Goal: Task Accomplishment & Management: Manage account settings

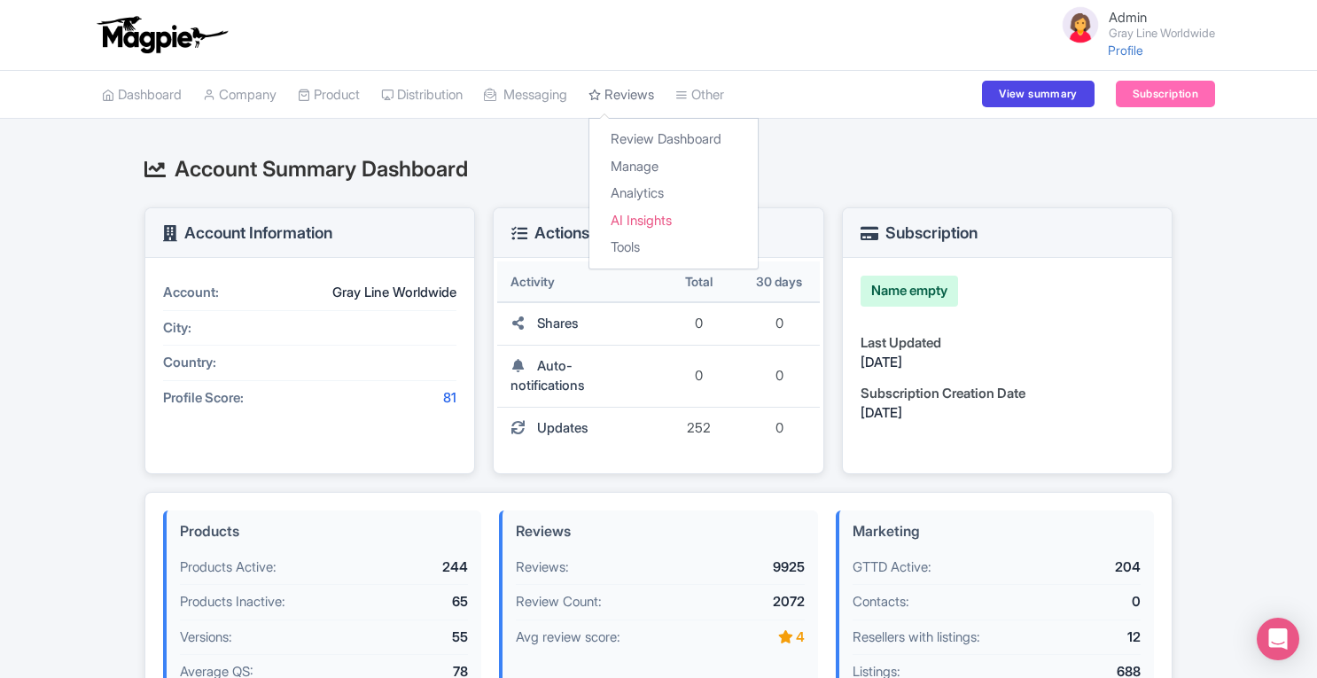
click at [650, 104] on link "Reviews" at bounding box center [622, 95] width 66 height 49
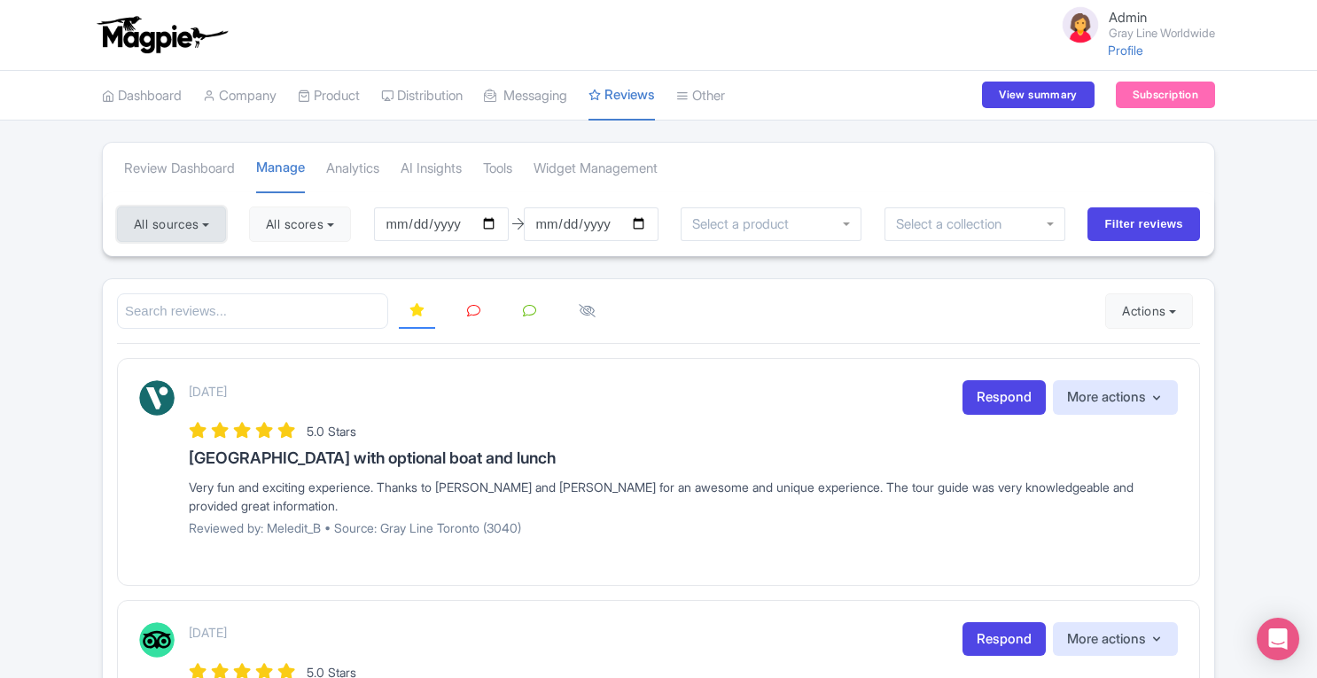
click at [206, 229] on button "All sources" at bounding box center [171, 224] width 109 height 35
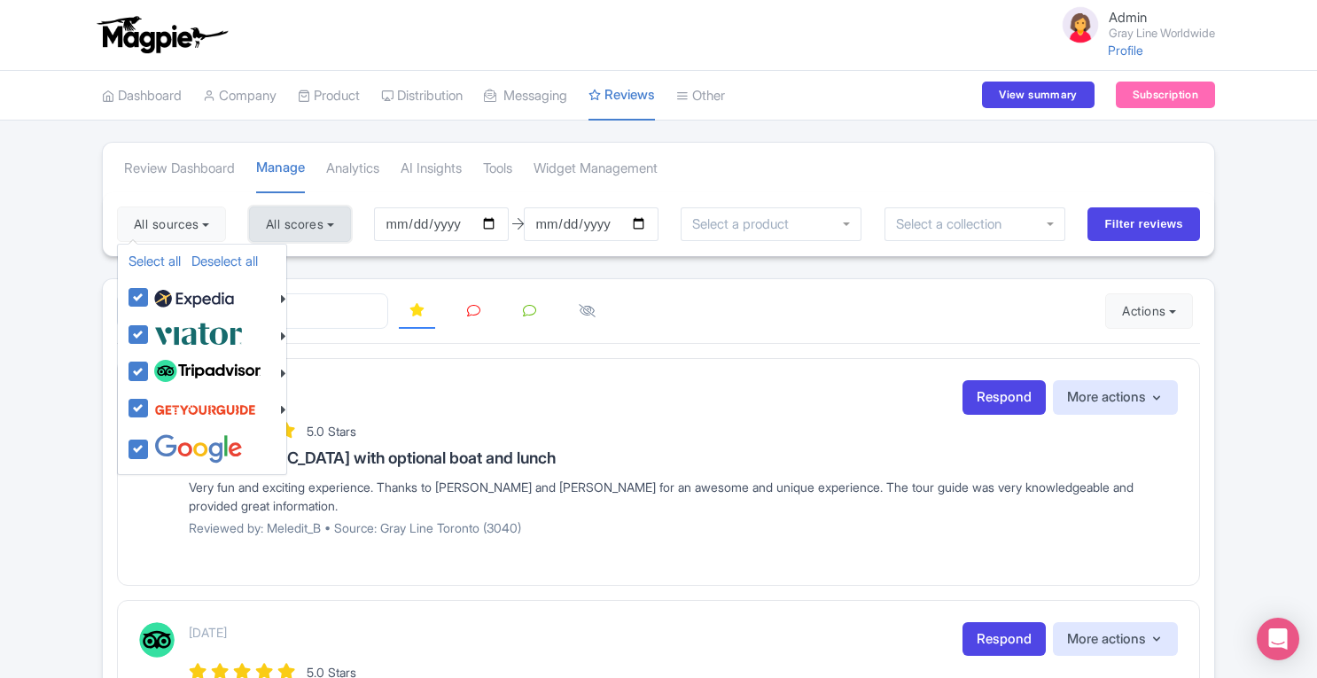
click at [308, 215] on button "All scores" at bounding box center [300, 224] width 102 height 35
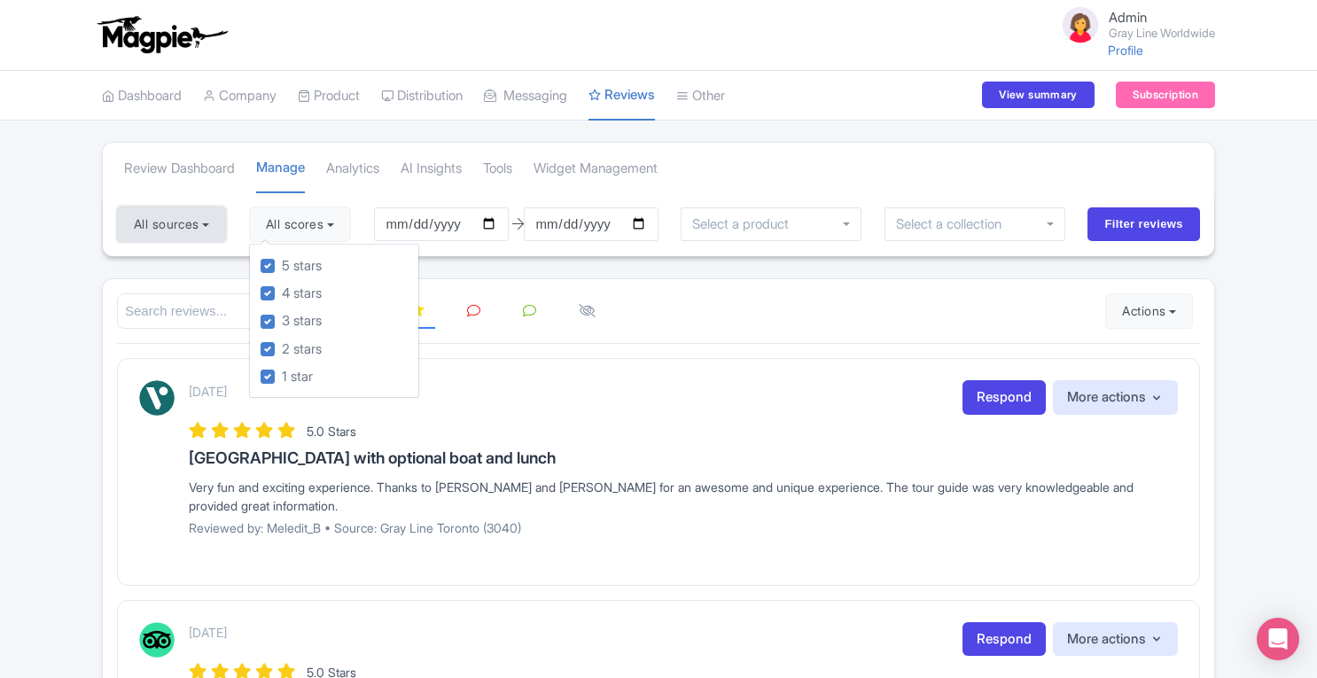
click at [226, 224] on button "All sources" at bounding box center [171, 224] width 109 height 35
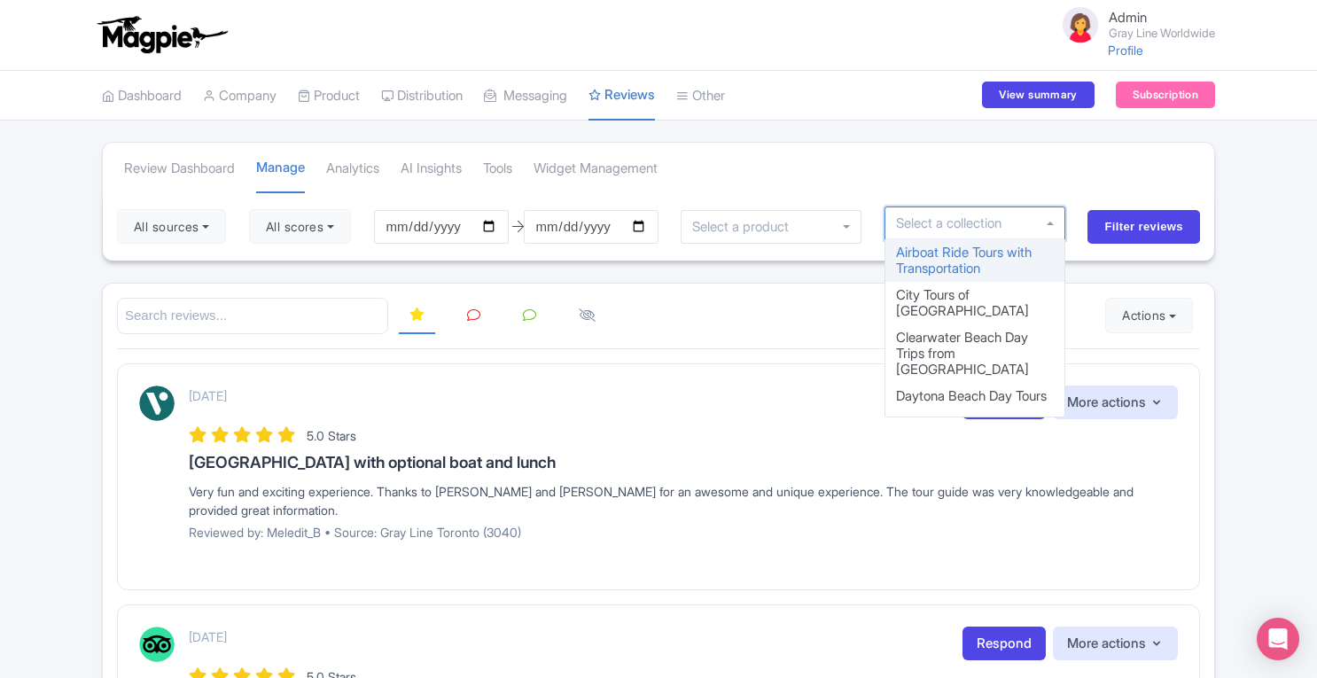
click at [1005, 238] on div at bounding box center [975, 224] width 181 height 34
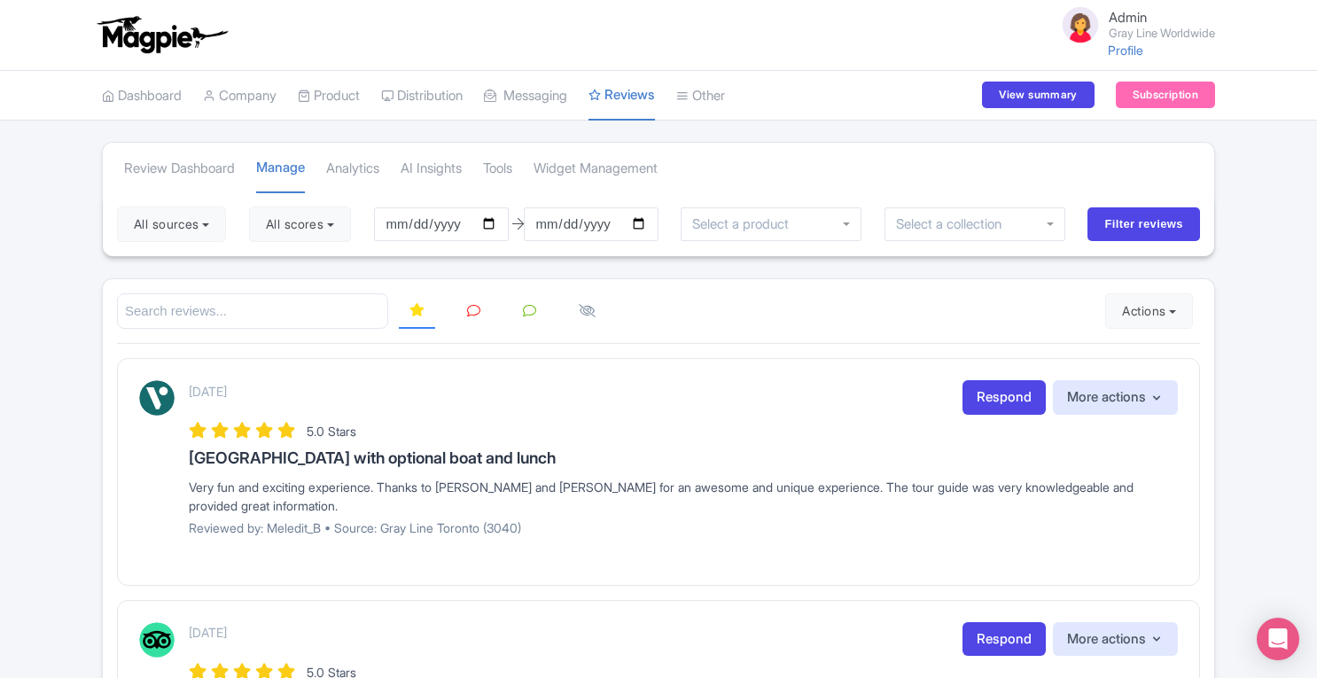
click at [1190, 176] on div "Review Dashboard Manage Analytics AI Insights Tools Widget Management" at bounding box center [659, 168] width 1112 height 50
click at [837, 220] on div at bounding box center [771, 224] width 181 height 34
click at [855, 181] on div "Review Dashboard Manage Analytics AI Insights Tools Widget Management" at bounding box center [659, 168] width 1112 height 50
click at [183, 237] on button "All sources" at bounding box center [171, 224] width 109 height 35
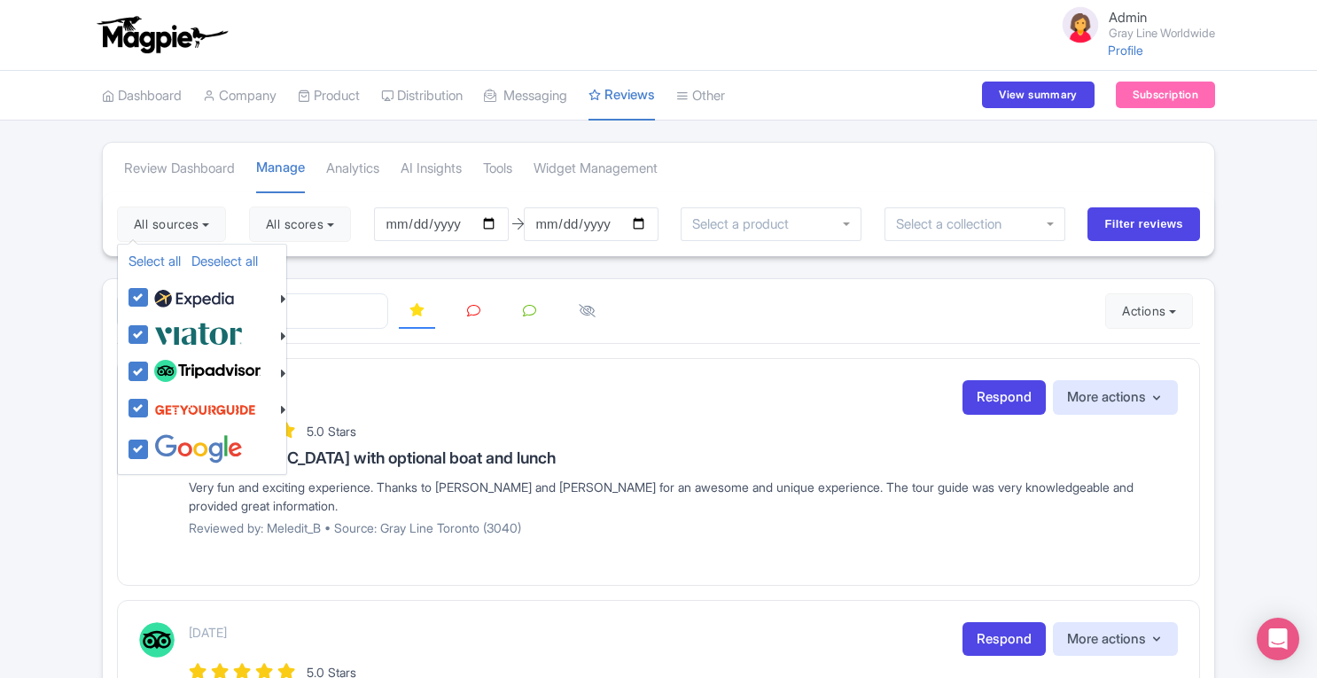
click at [810, 144] on div "Review Dashboard Manage Analytics AI Insights Tools Widget Management" at bounding box center [659, 168] width 1112 height 50
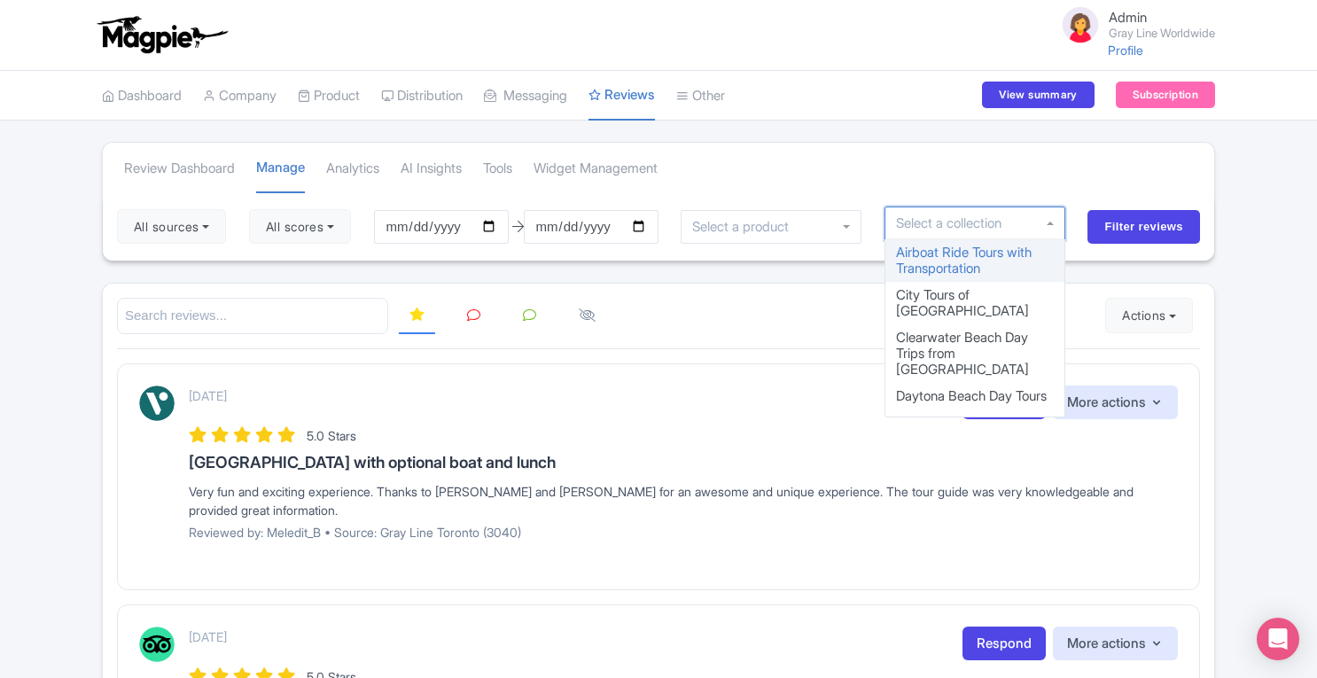
click at [995, 235] on div at bounding box center [975, 224] width 181 height 34
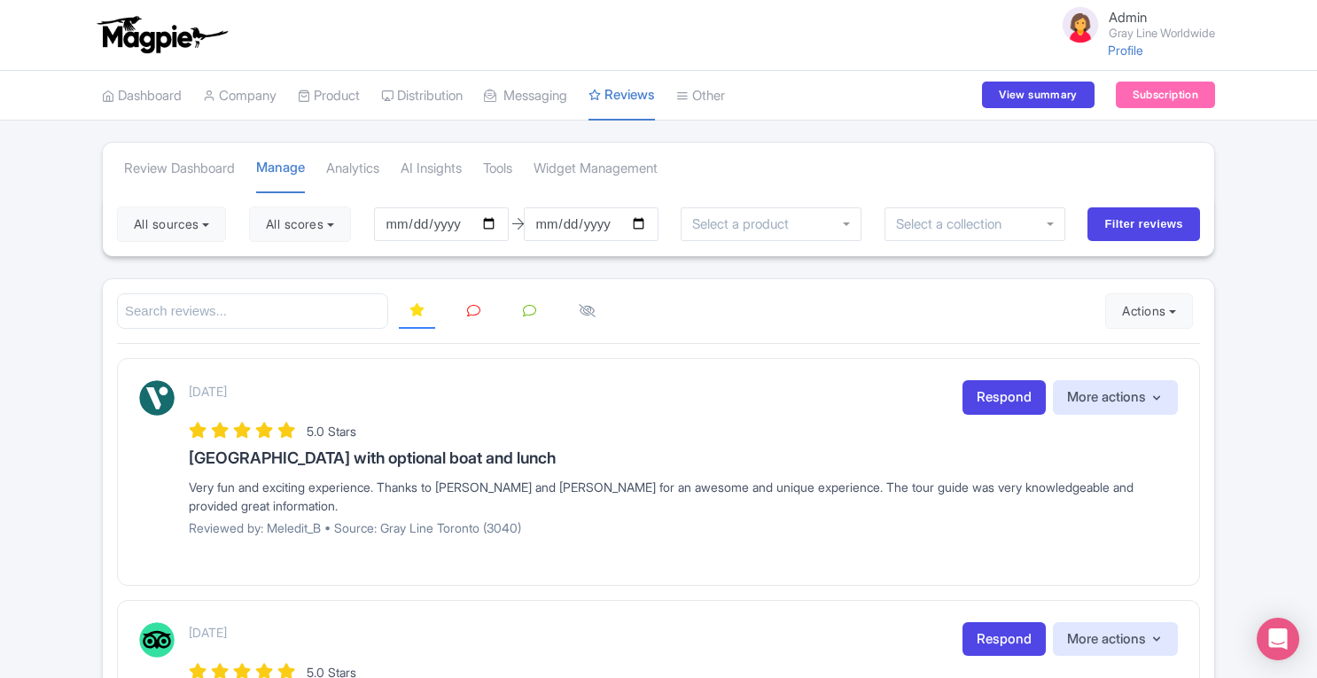
click at [172, 230] on button "All sources" at bounding box center [171, 224] width 109 height 35
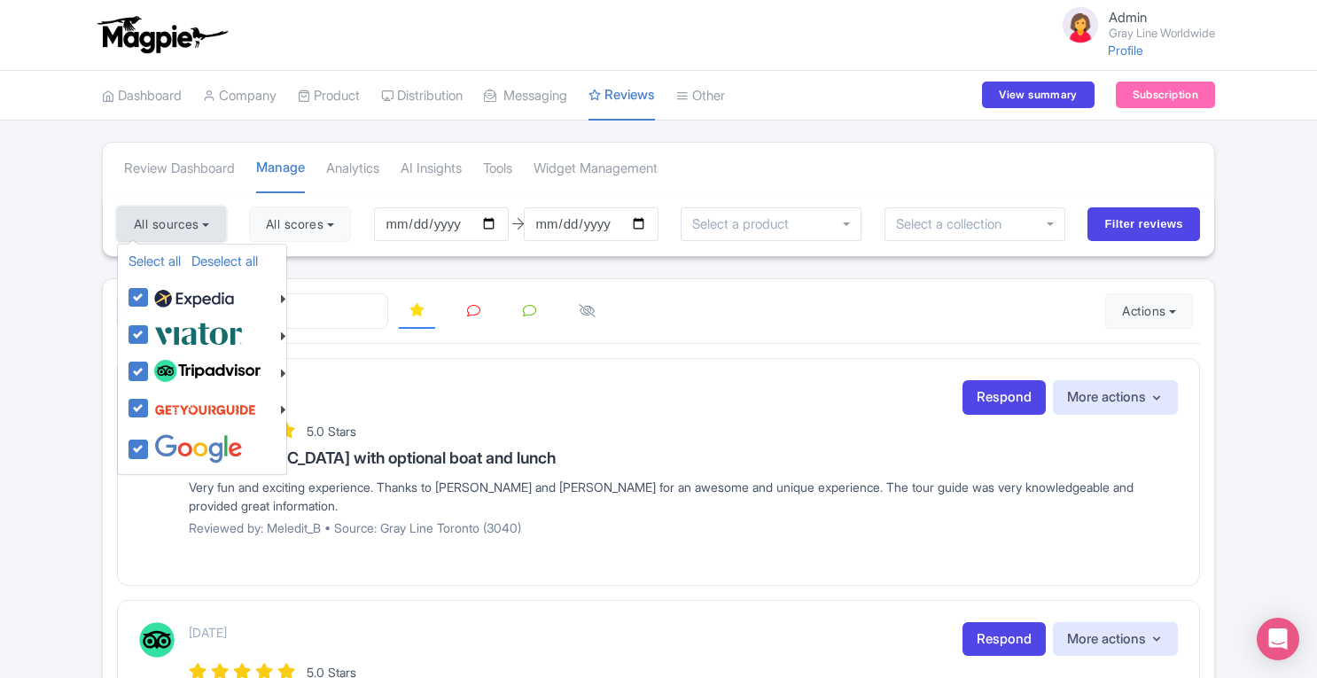
click at [172, 230] on button "All sources" at bounding box center [171, 224] width 109 height 35
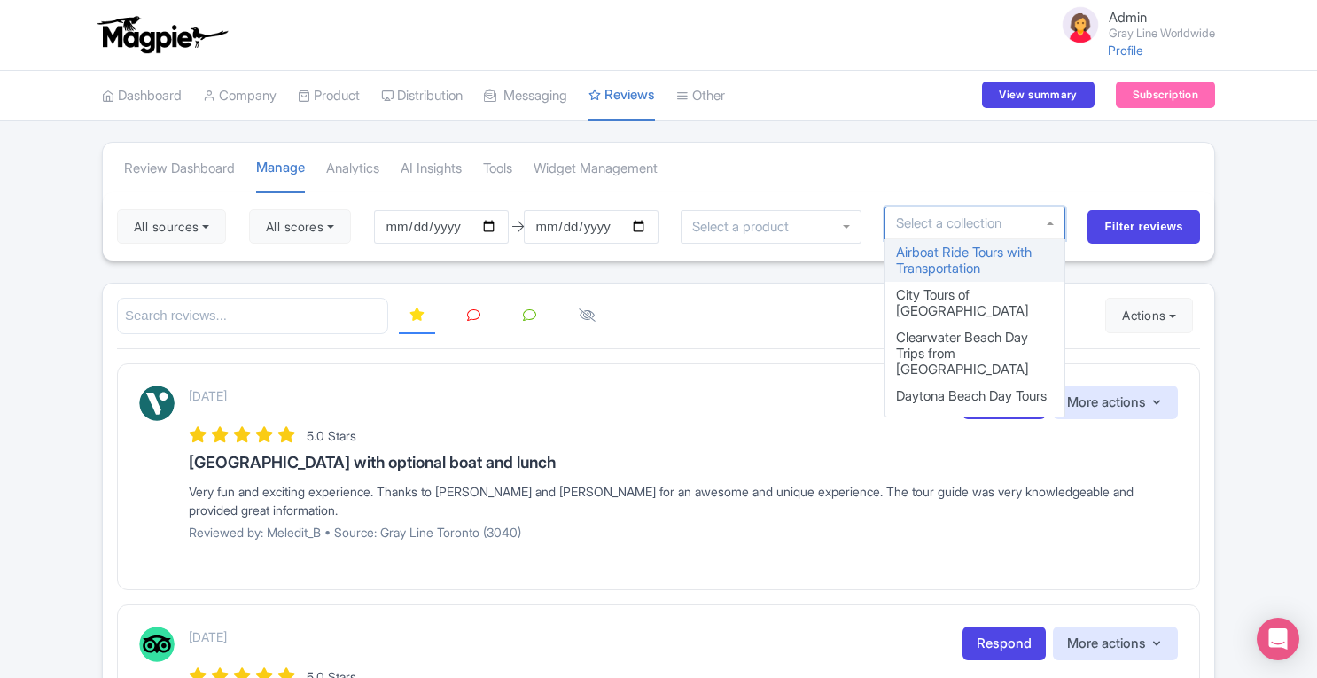
click at [959, 220] on input "select-one" at bounding box center [955, 223] width 118 height 16
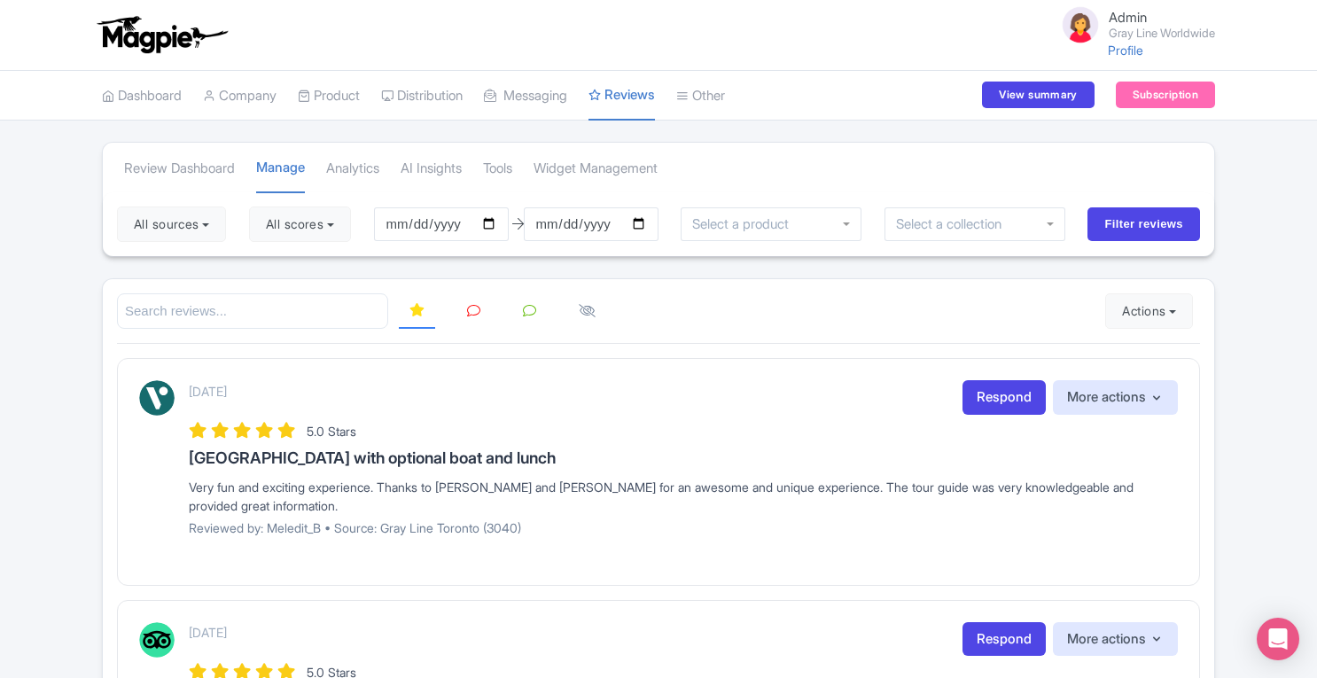
click at [989, 143] on div "Review Dashboard Manage Analytics AI Insights Tools Widget Management" at bounding box center [659, 168] width 1112 height 50
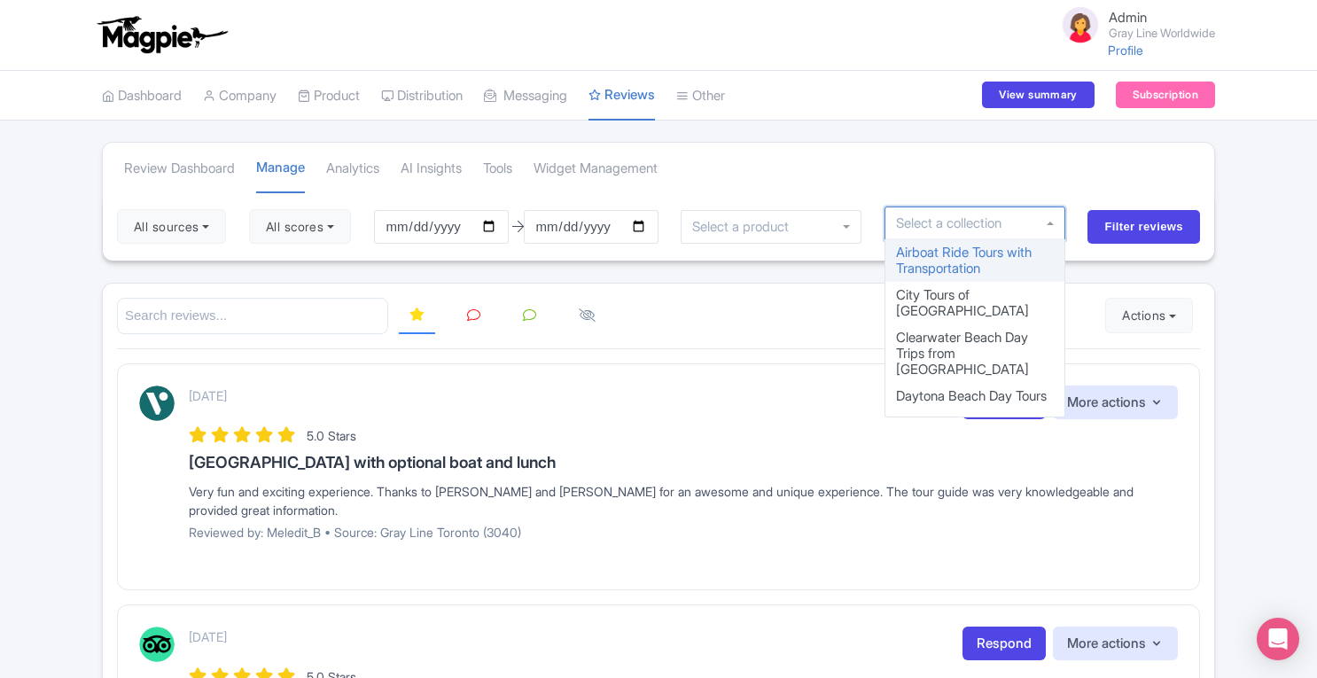
click at [1005, 211] on div at bounding box center [975, 224] width 181 height 34
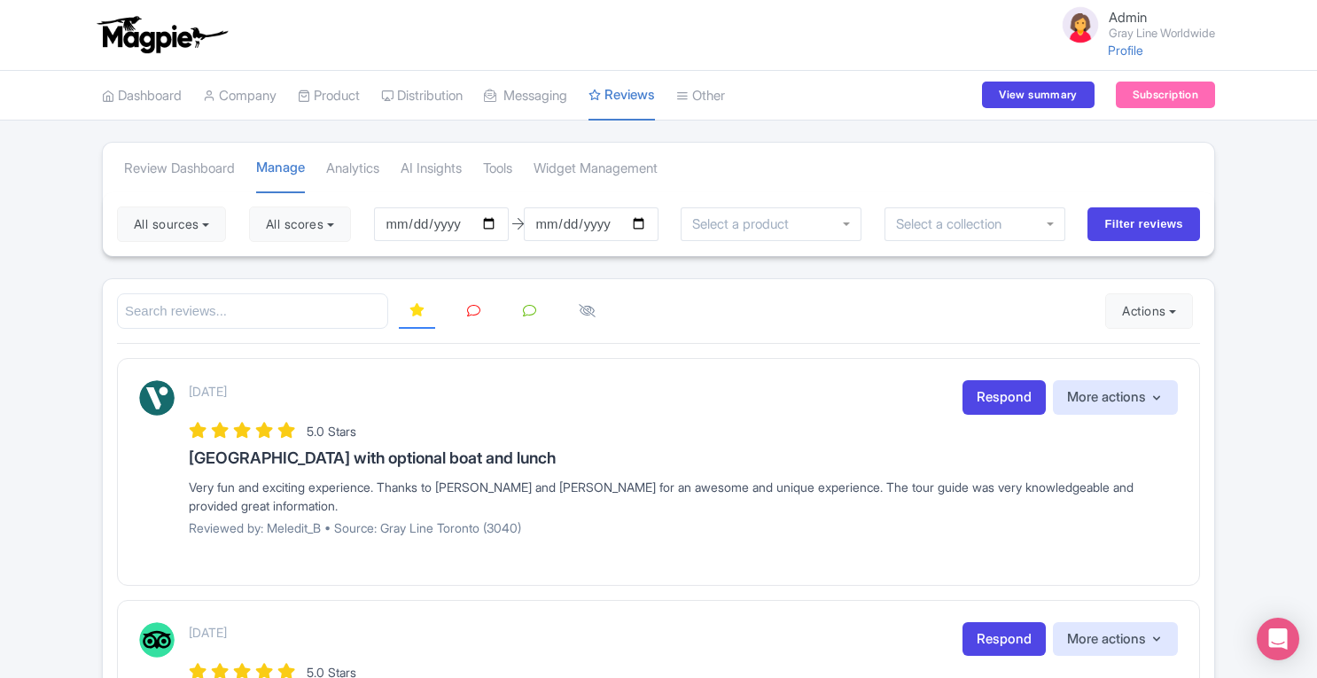
click at [1062, 174] on div "Review Dashboard Manage Analytics AI Insights Tools Widget Management" at bounding box center [659, 168] width 1112 height 50
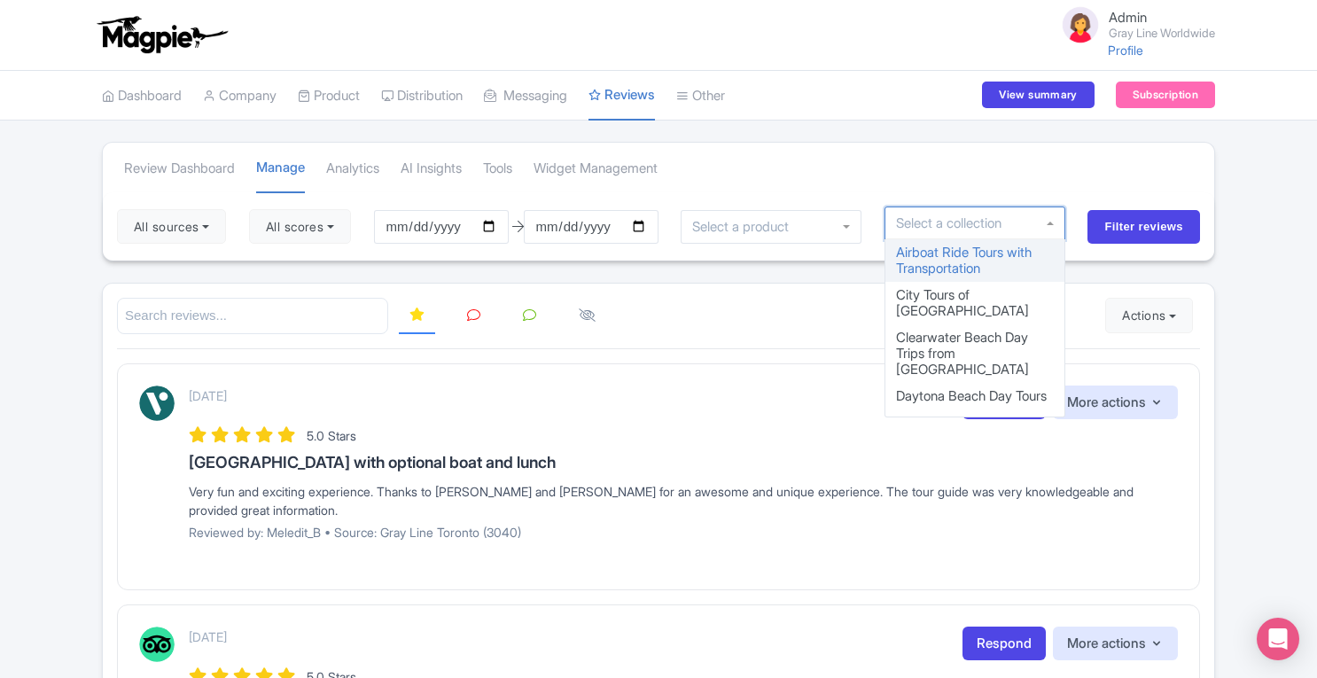
click at [984, 219] on input "select-one" at bounding box center [955, 223] width 118 height 16
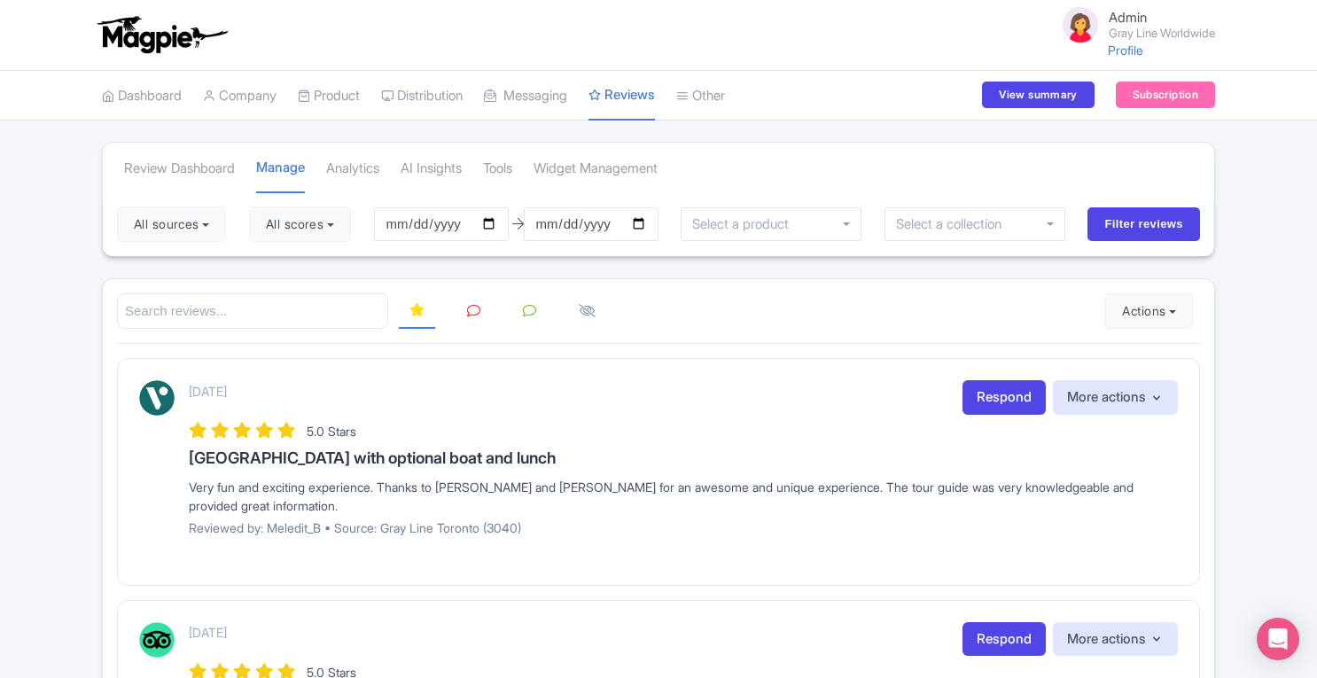
click at [1005, 176] on div "Review Dashboard Manage Analytics AI Insights Tools Widget Management" at bounding box center [659, 168] width 1112 height 50
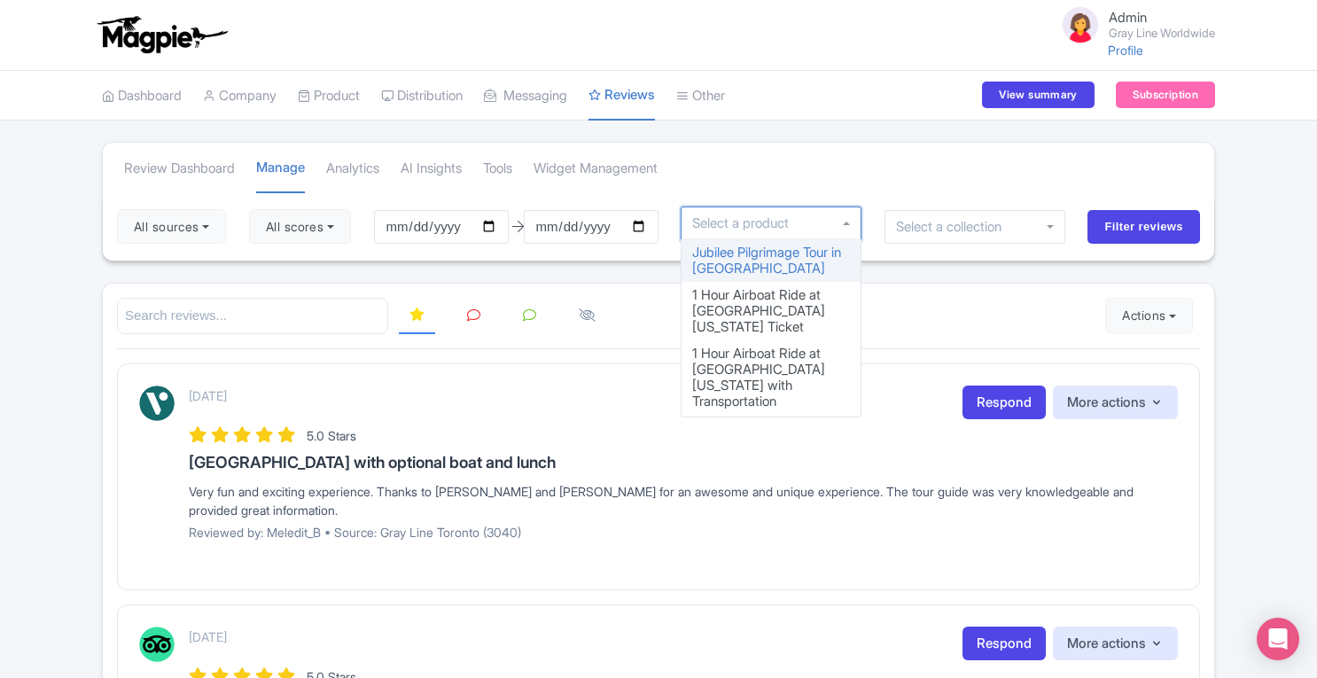
click at [798, 230] on input "select-one" at bounding box center [745, 223] width 106 height 16
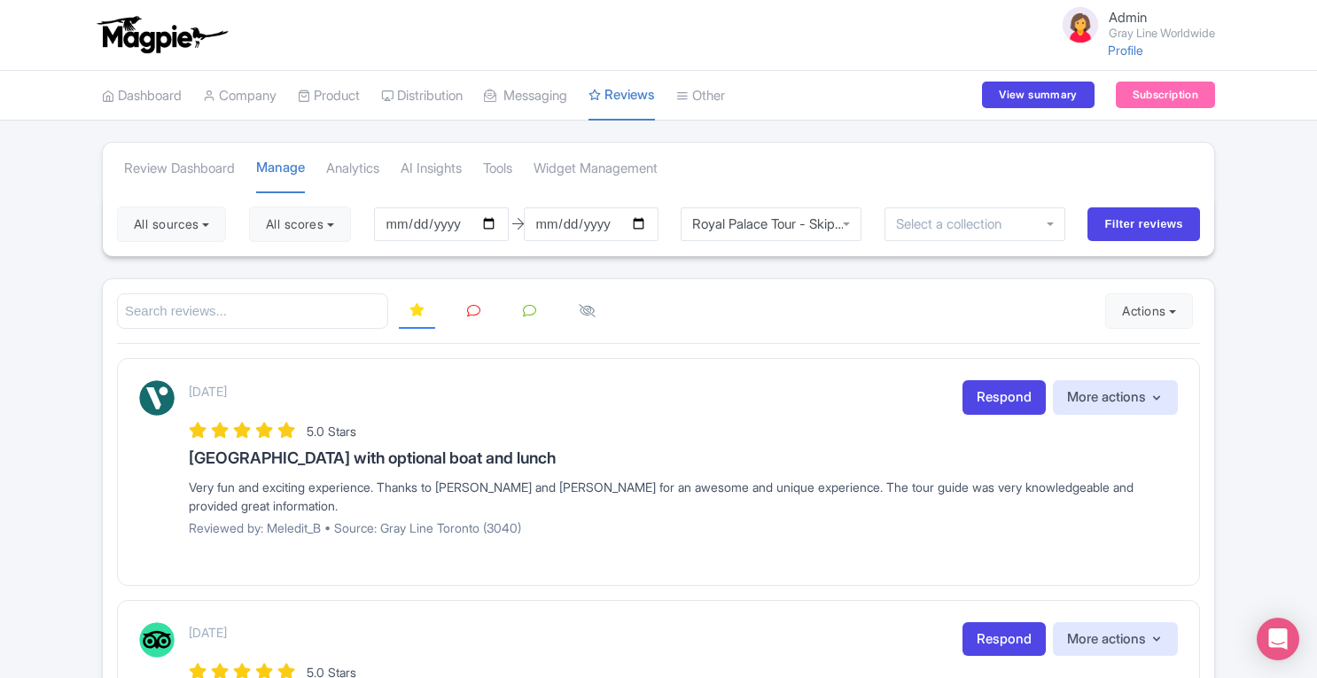
click at [803, 224] on div "Royal Palace Tour - Skip-the-line (Madrid, ES)" at bounding box center [771, 224] width 158 height 16
click at [867, 376] on div "August 13, 2025 Respond More actions Hide from this page Hide from review widge…" at bounding box center [658, 471] width 1083 height 227
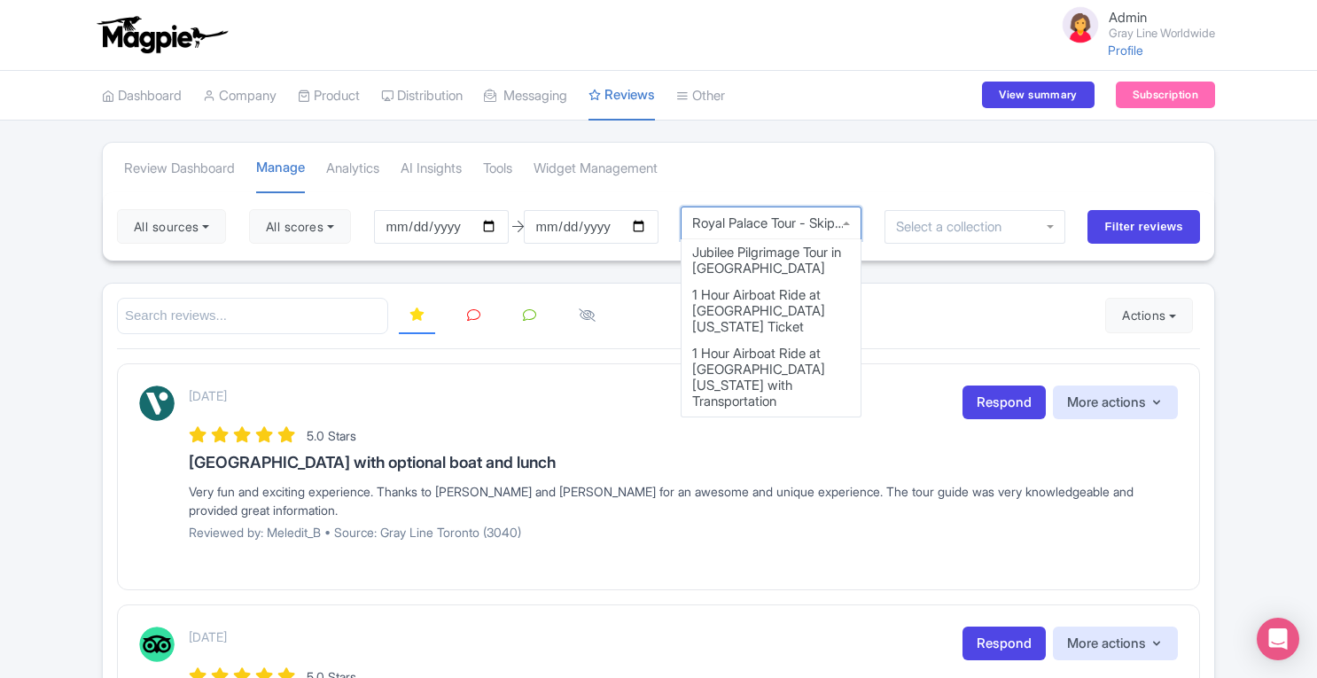
click at [844, 217] on div "Royal Palace Tour - Skip-the-line (Madrid, ES)" at bounding box center [771, 223] width 158 height 16
drag, startPoint x: 866, startPoint y: 371, endPoint x: 792, endPoint y: 290, distance: 109.8
click at [792, 290] on div "Jubilee Pilgrimage Tour in Italy 1 Hour Airboat Ride at Wild Florida Ticket 1 H…" at bounding box center [771, 328] width 181 height 178
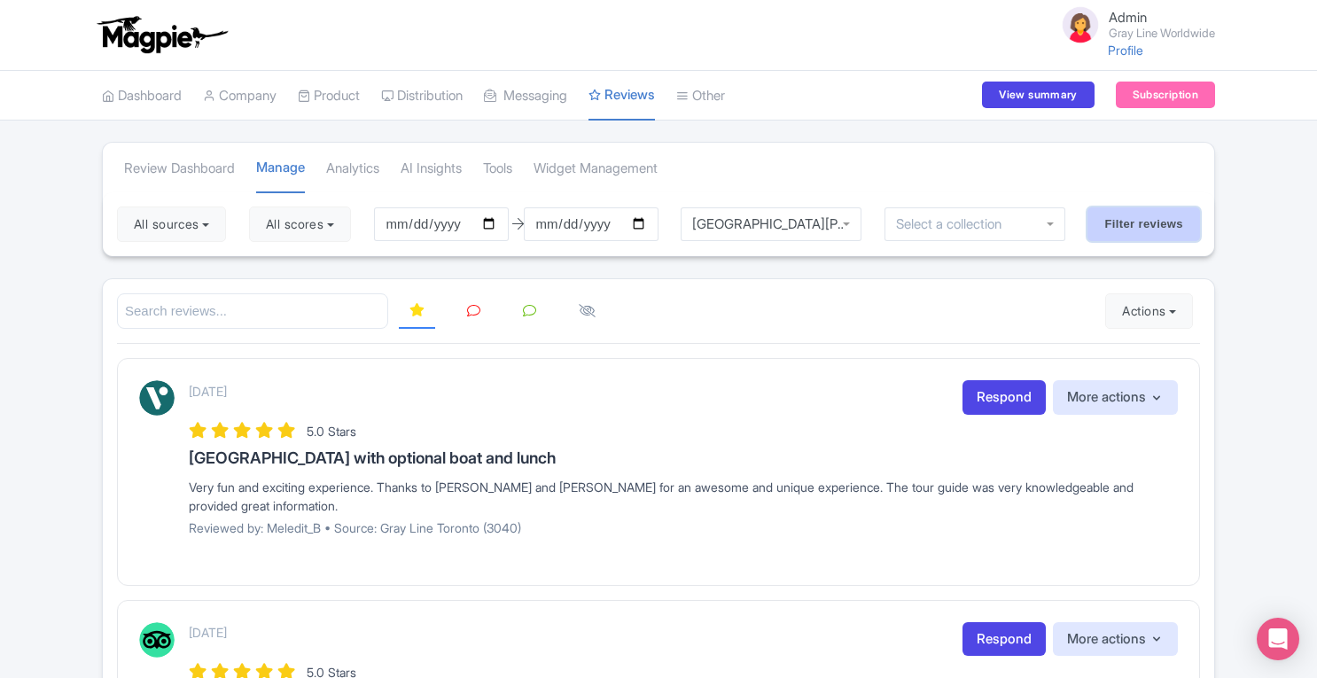
click at [1140, 225] on input "Filter reviews" at bounding box center [1144, 224] width 113 height 34
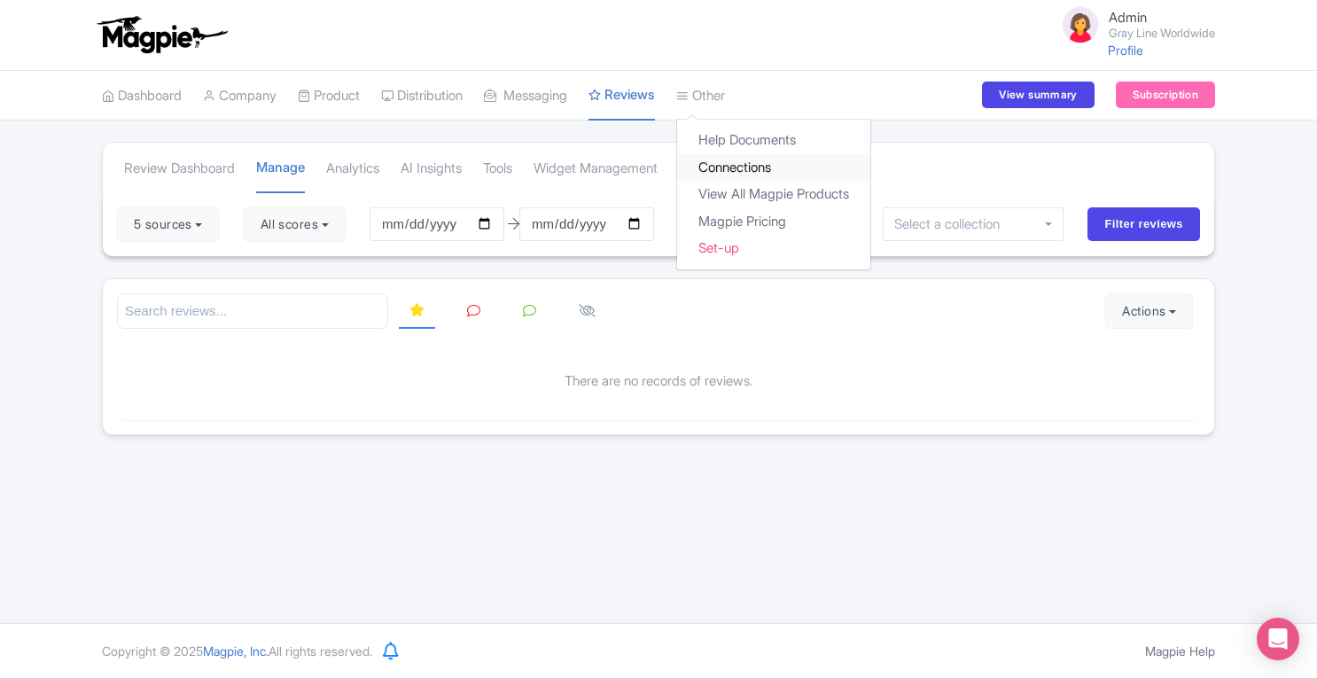
click at [744, 165] on link "Connections" at bounding box center [773, 167] width 193 height 27
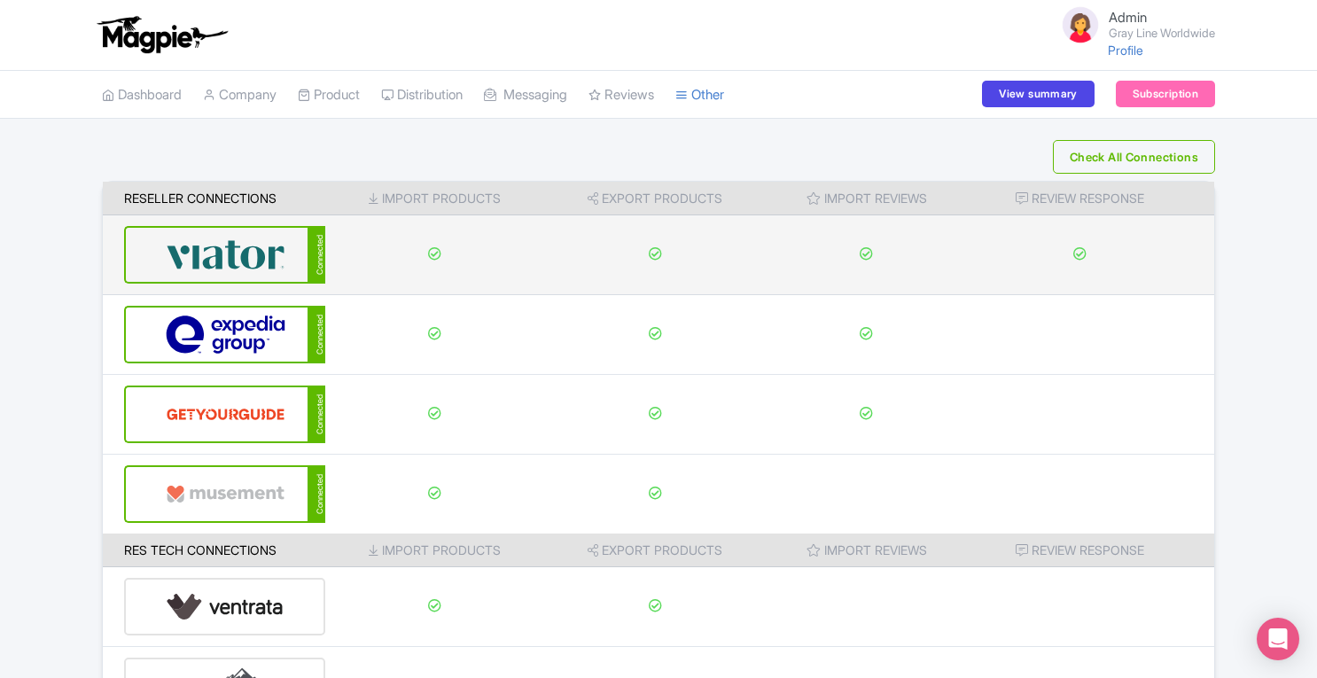
click at [210, 258] on img at bounding box center [226, 255] width 120 height 54
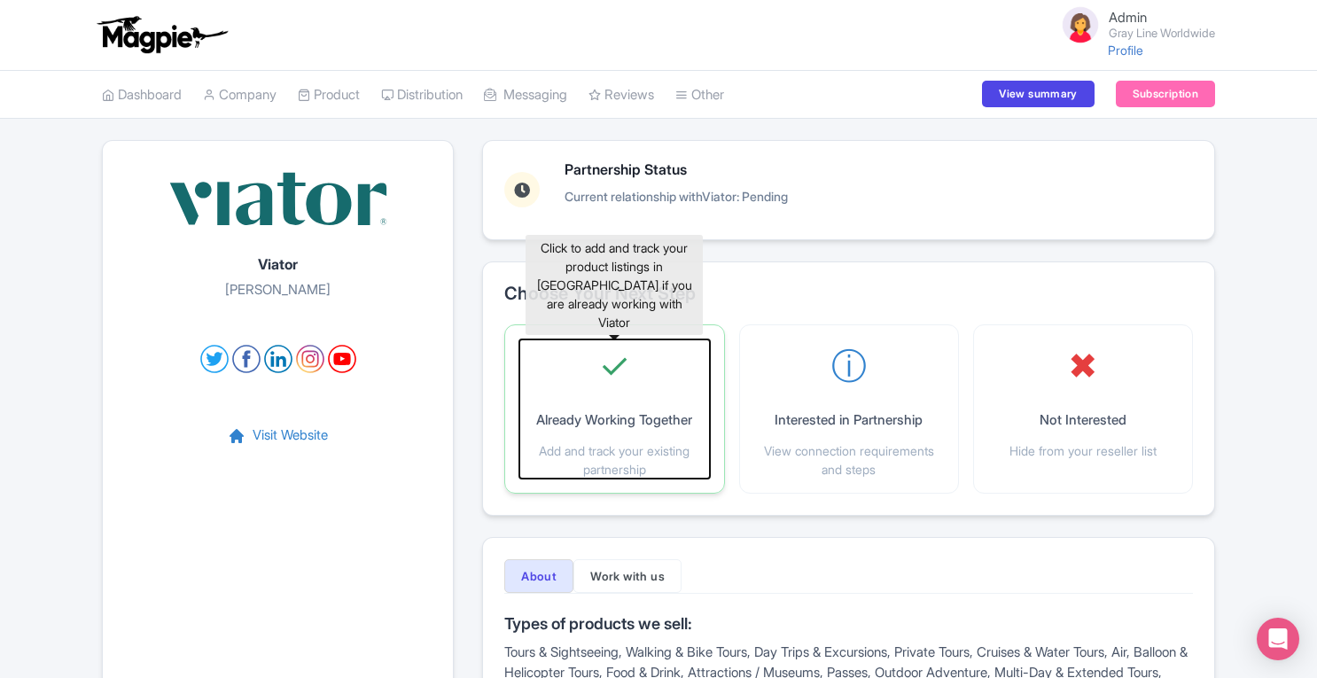
click at [606, 394] on div "✓ Already Working Together Add and track your existing partnership" at bounding box center [614, 409] width 190 height 139
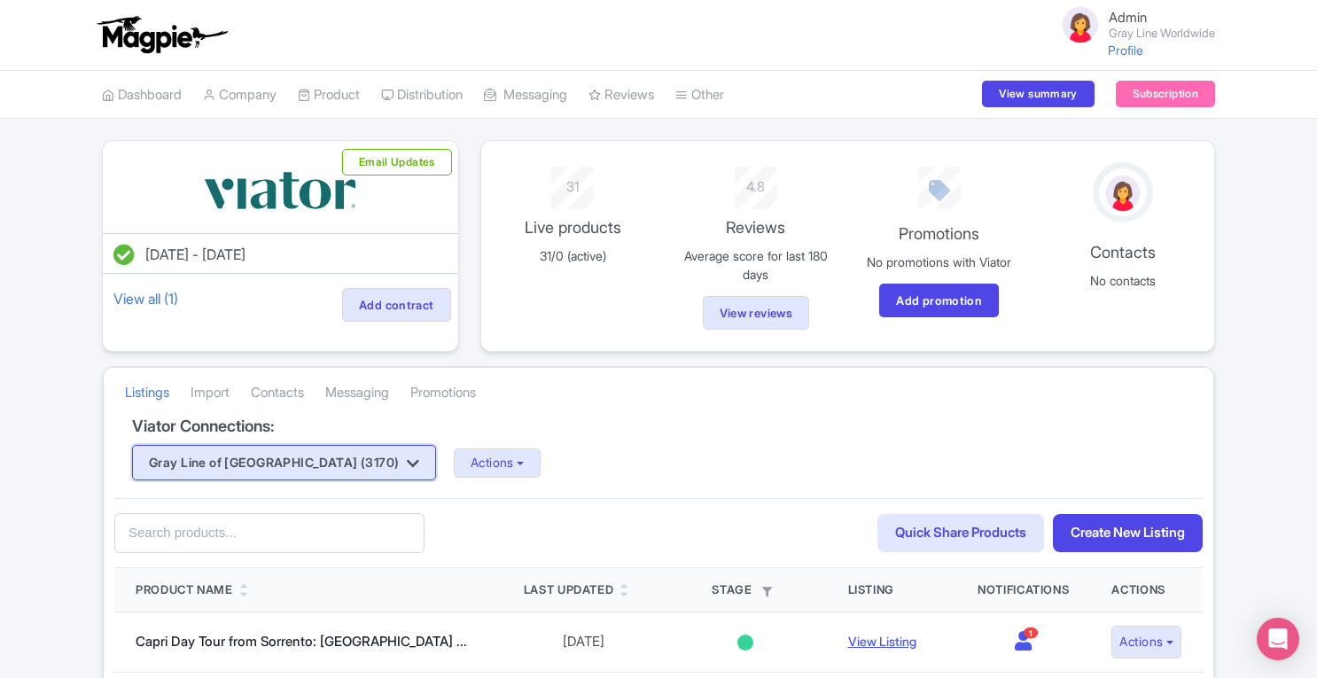
click at [348, 462] on button "Gray Line of [GEOGRAPHIC_DATA] (3170)" at bounding box center [284, 462] width 304 height 35
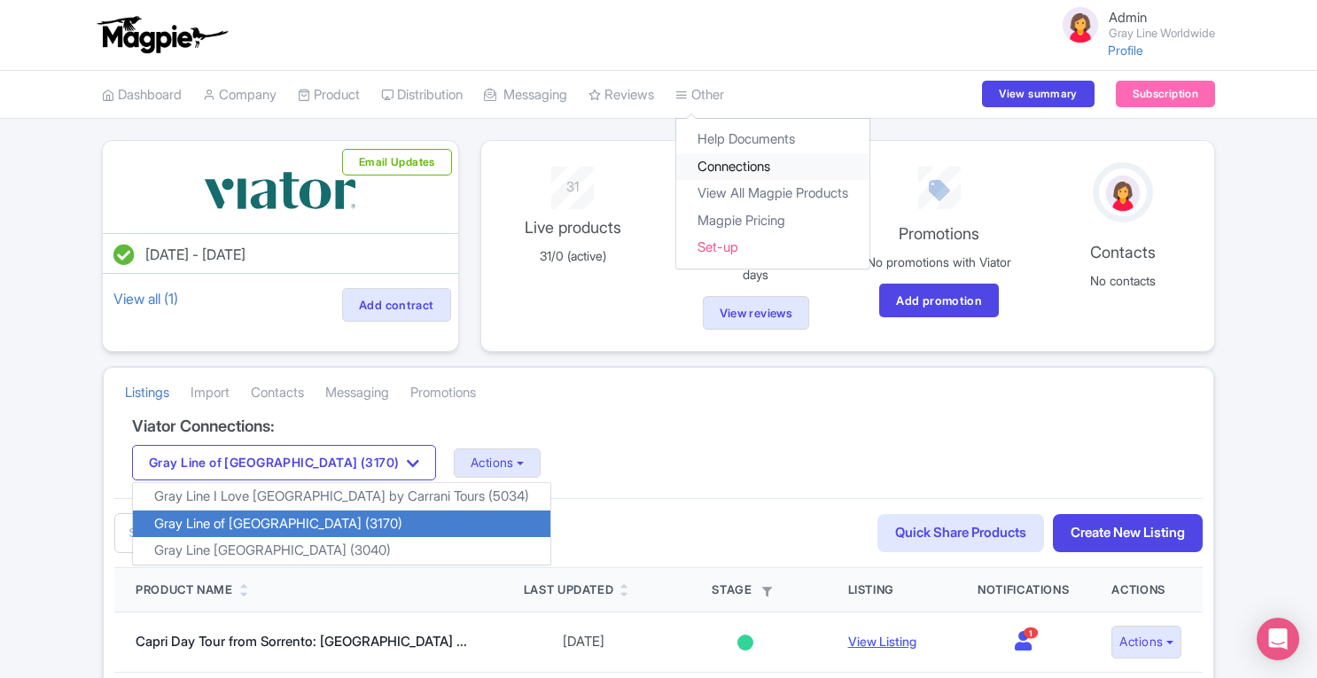
click at [741, 163] on link "Connections" at bounding box center [772, 166] width 193 height 27
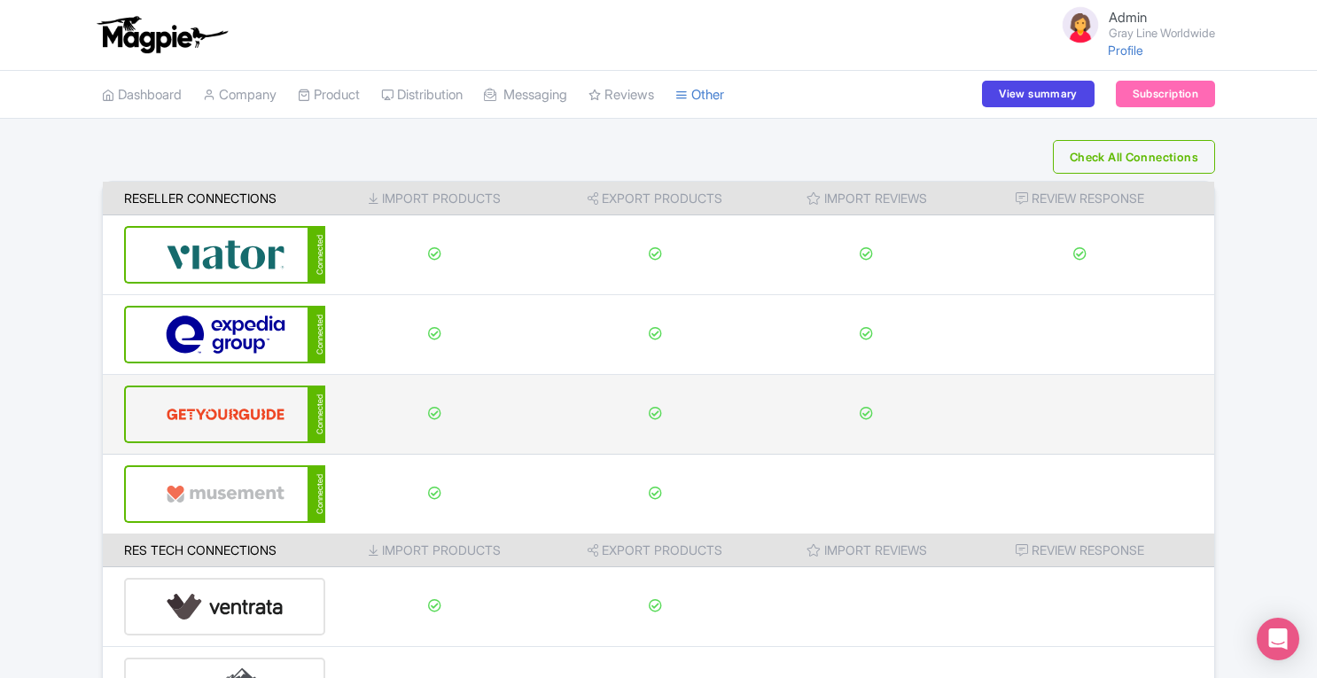
click at [211, 422] on img at bounding box center [226, 414] width 120 height 54
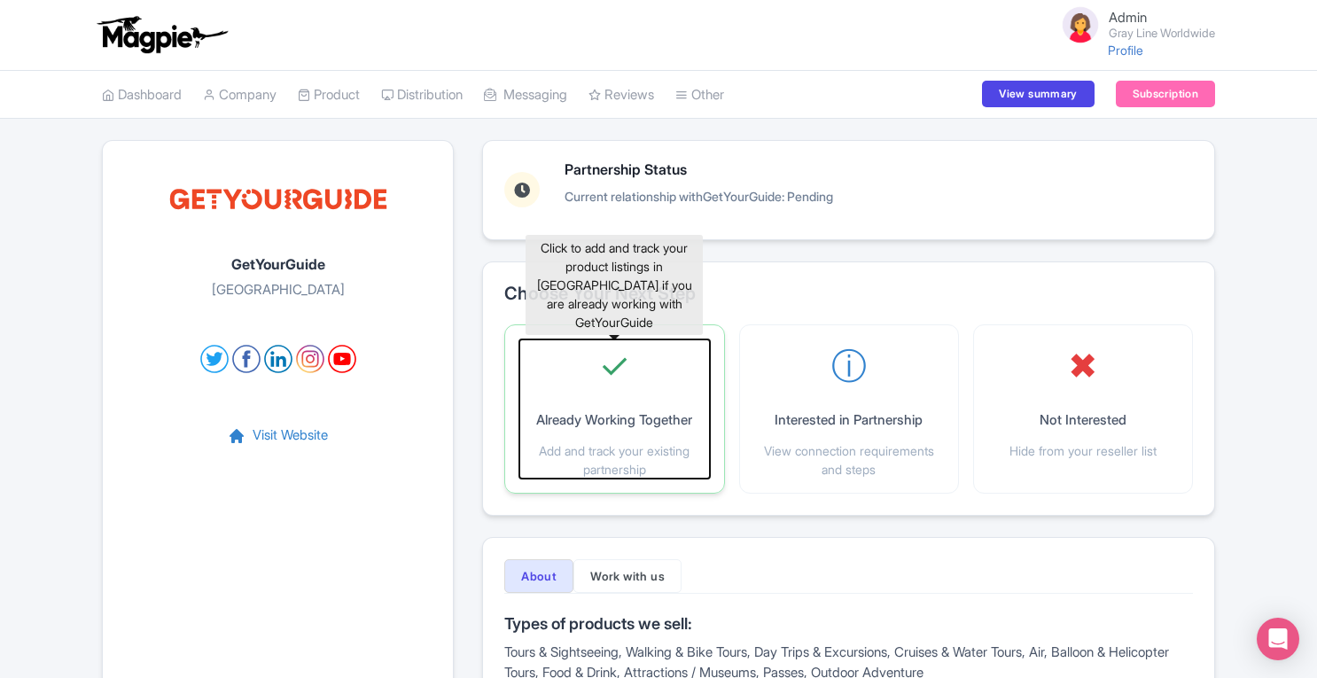
click at [615, 382] on span "✓" at bounding box center [614, 366] width 30 height 53
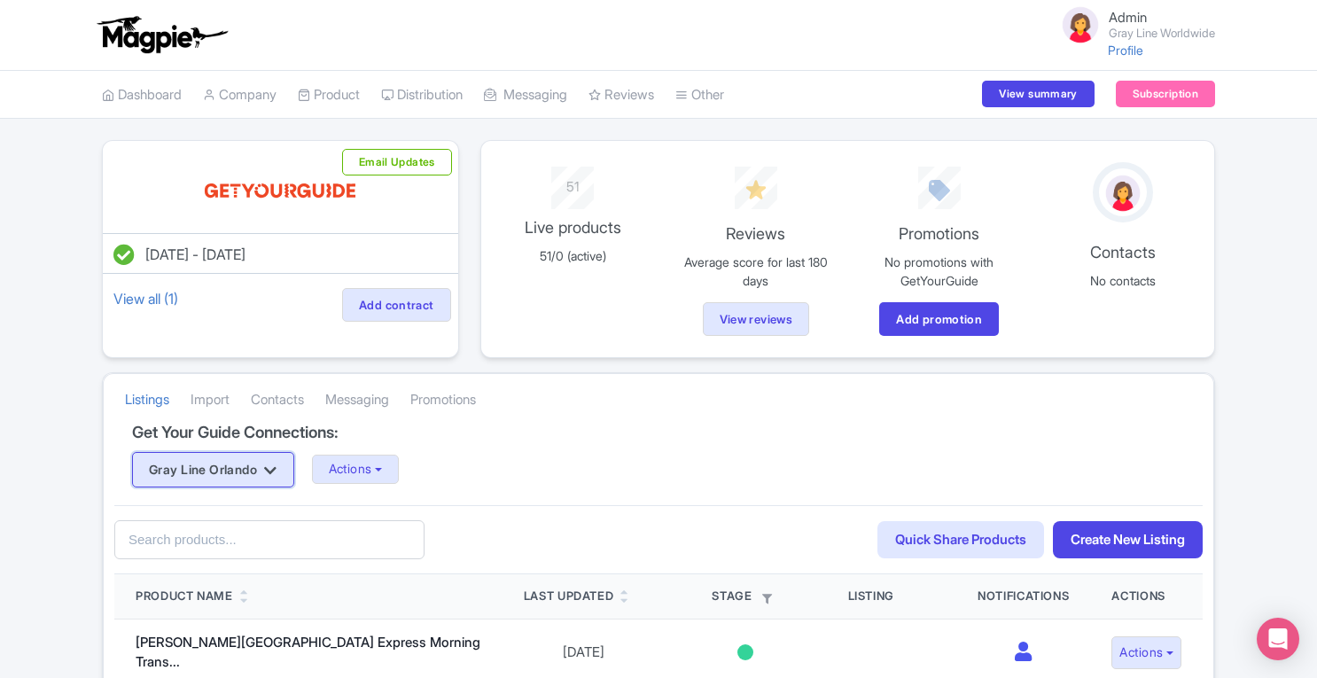
click at [285, 465] on button "Gray Line Orlando" at bounding box center [213, 469] width 162 height 35
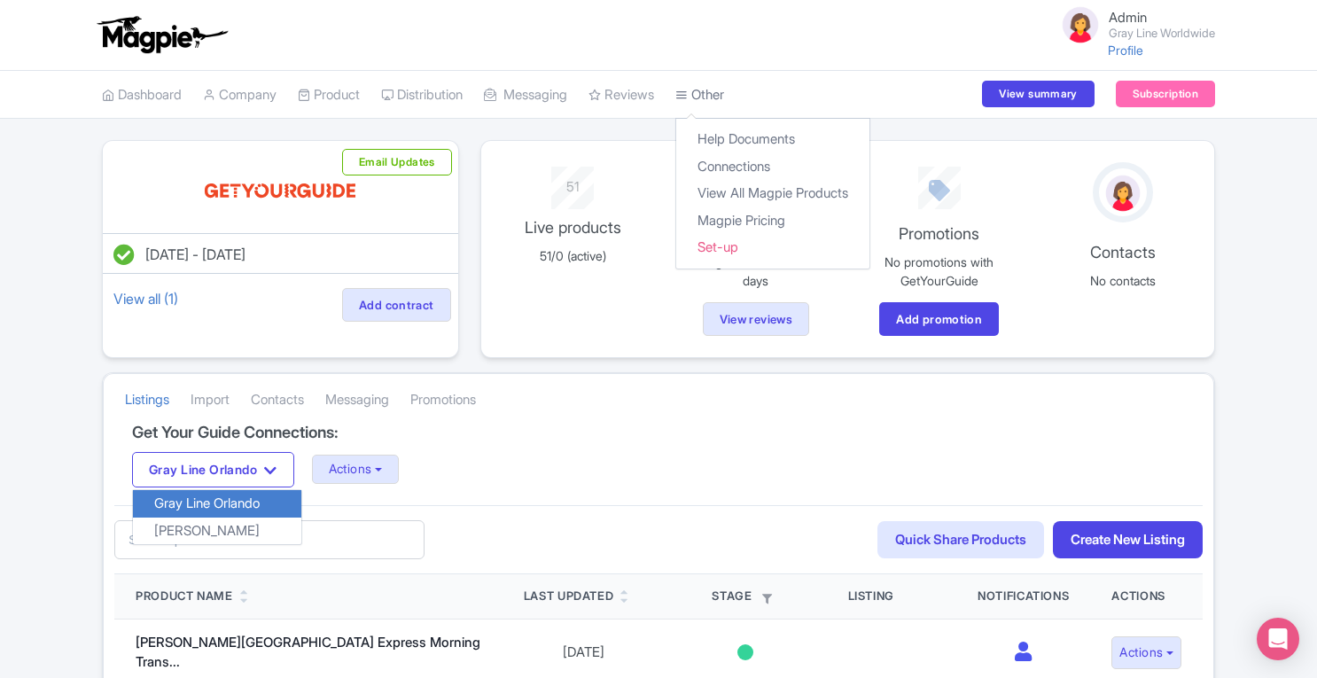
click at [724, 93] on link "Other" at bounding box center [699, 95] width 49 height 49
click at [753, 165] on link "Connections" at bounding box center [772, 166] width 193 height 27
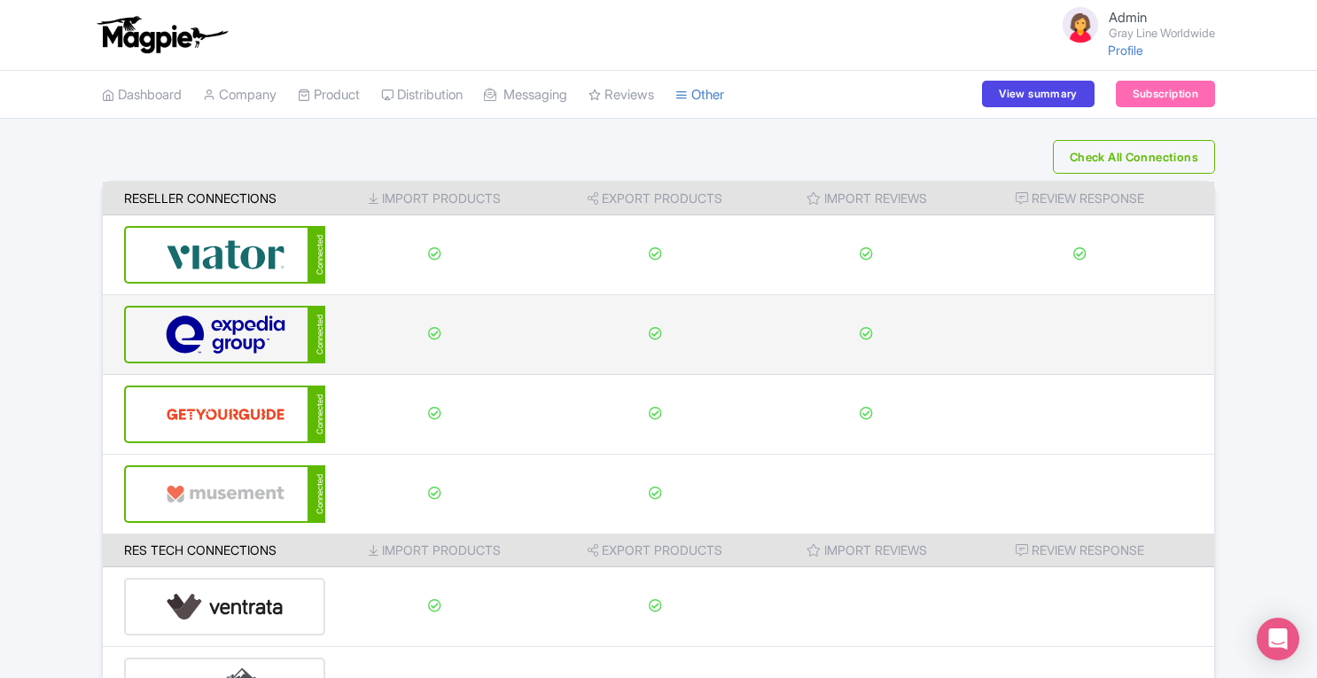
click at [211, 347] on img at bounding box center [226, 335] width 120 height 54
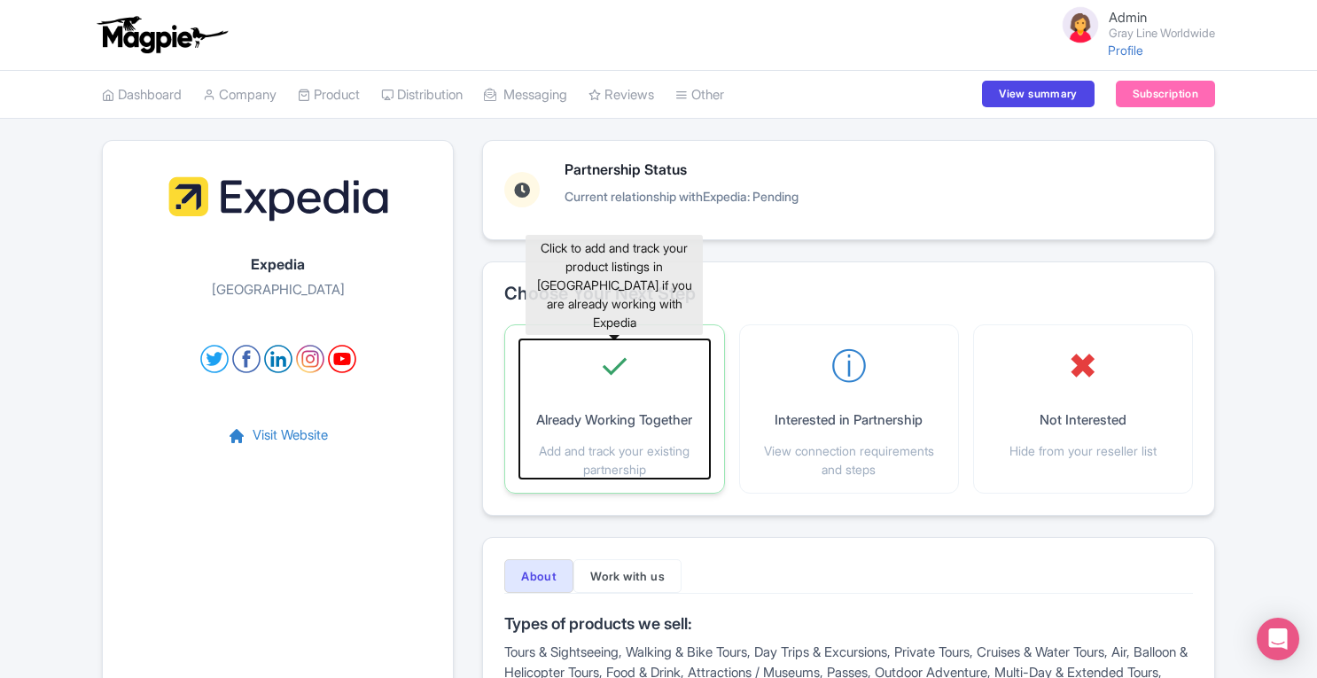
click at [624, 379] on span "✓" at bounding box center [614, 366] width 30 height 53
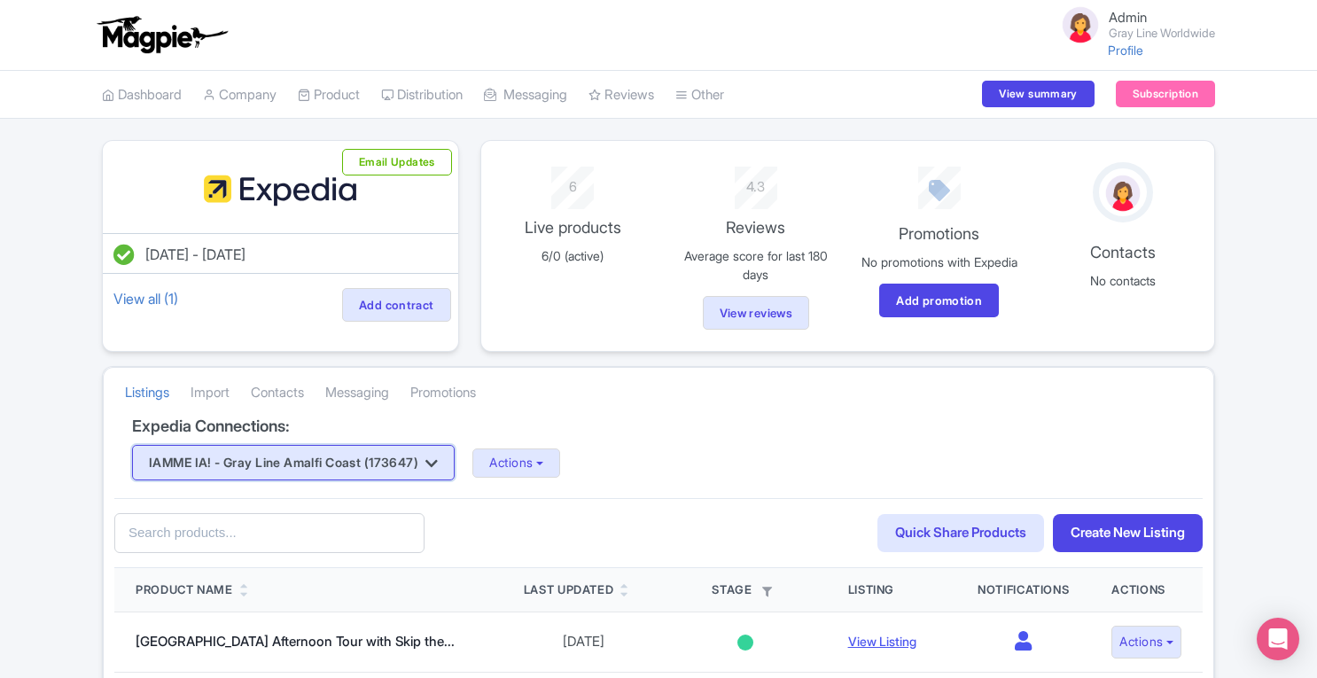
click at [438, 462] on icon "button" at bounding box center [431, 464] width 12 height 14
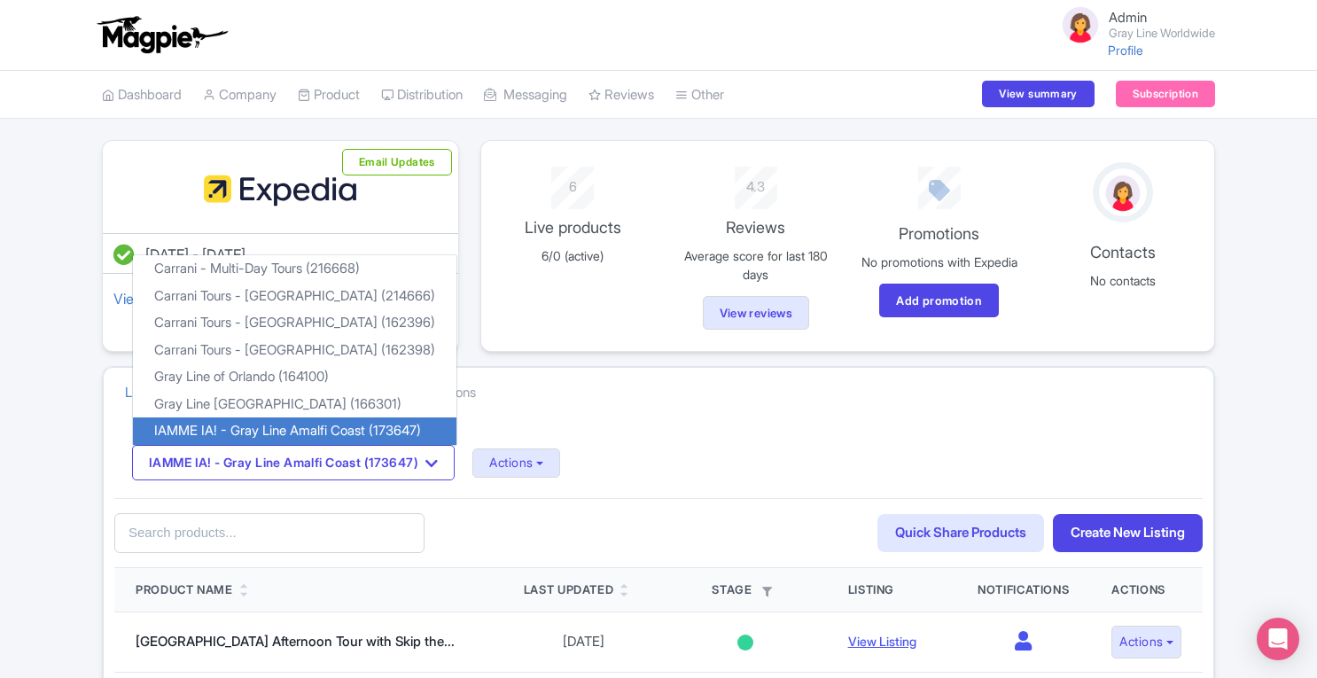
click at [707, 470] on div "IAMME IA! - Gray Line Amalfi Coast (173647) Carrani - Multi-Day Tours (216668) …" at bounding box center [658, 462] width 1053 height 35
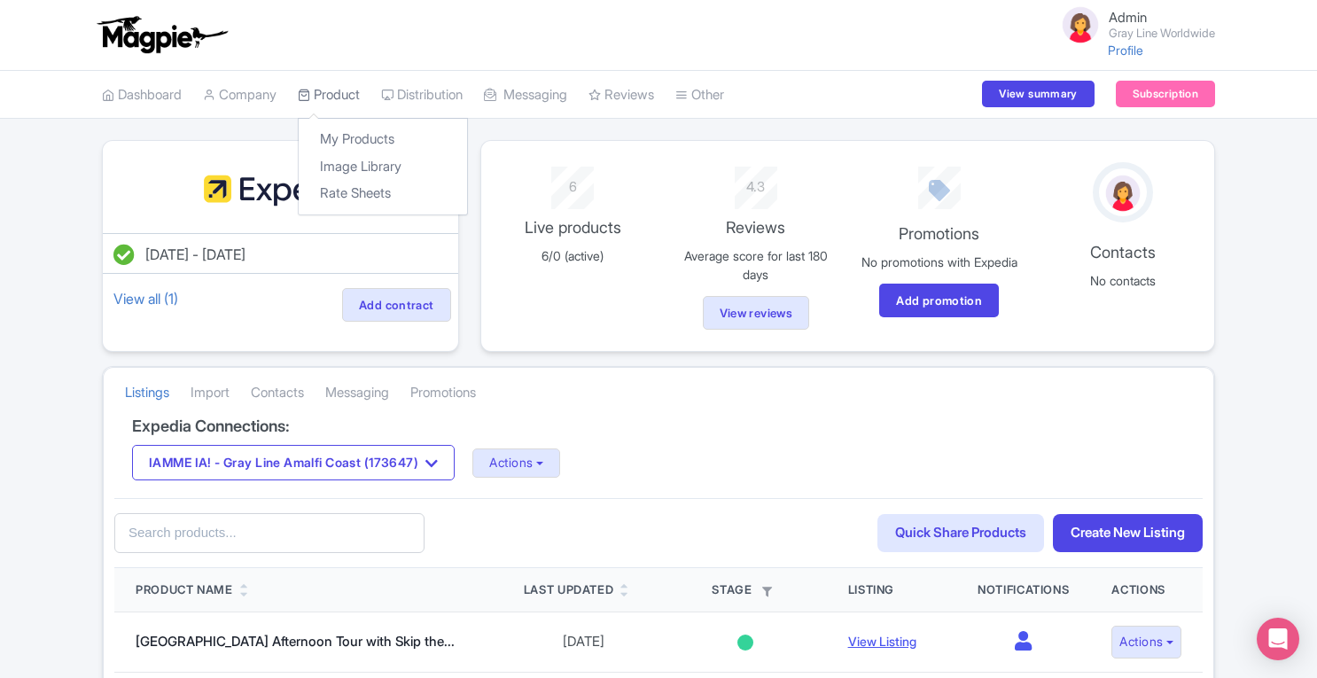
click at [334, 90] on link "Product" at bounding box center [329, 95] width 62 height 49
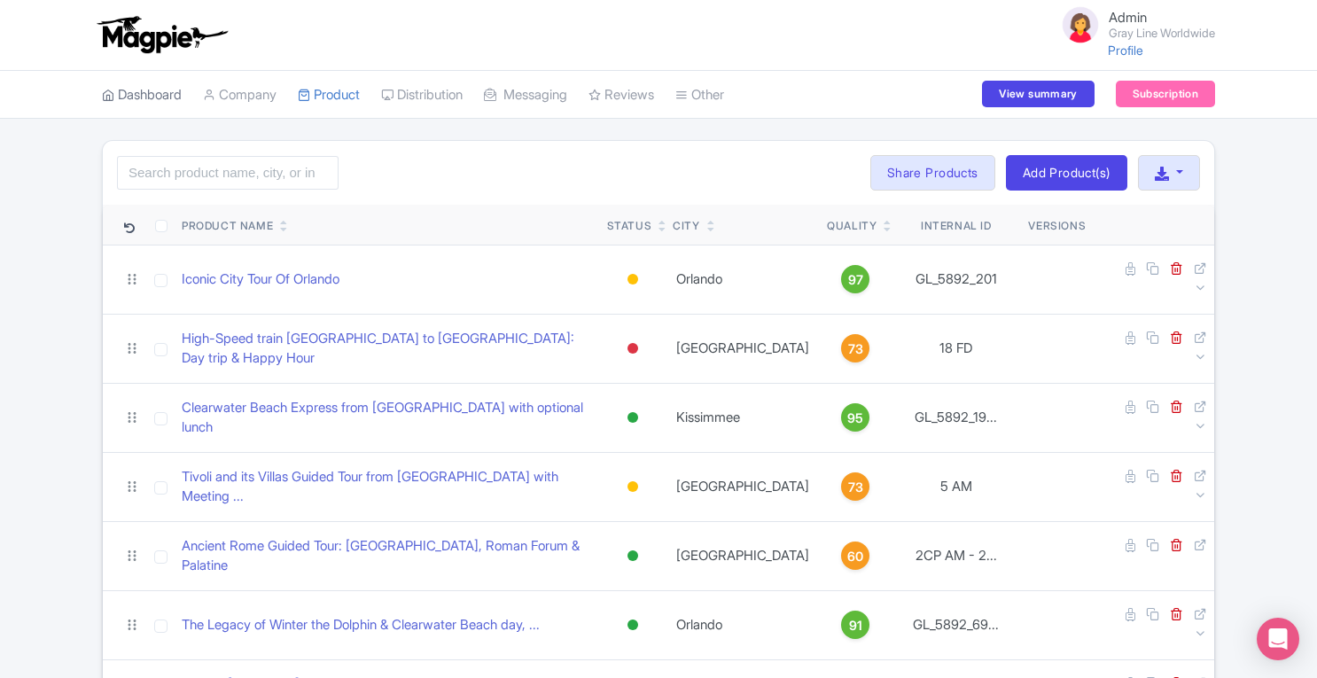
click at [139, 89] on link "Dashboard" at bounding box center [142, 95] width 80 height 49
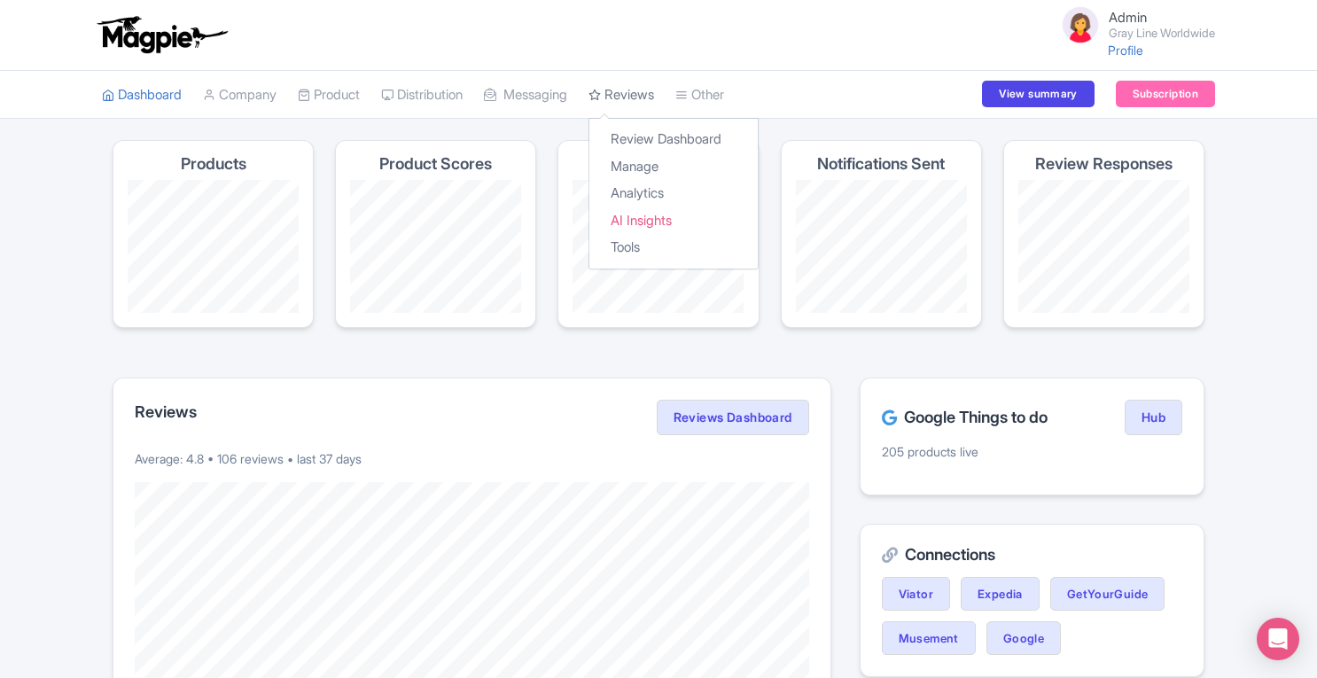
click at [630, 98] on link "Reviews" at bounding box center [622, 95] width 66 height 49
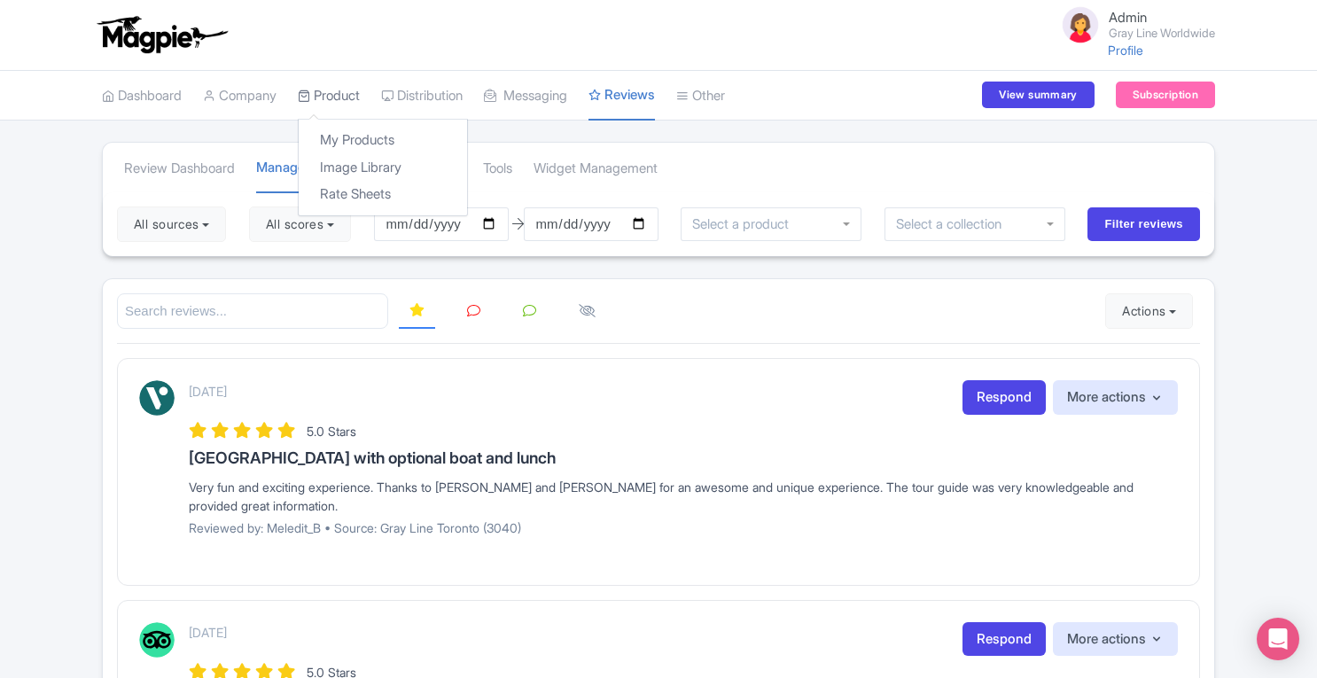
click at [350, 98] on link "Product" at bounding box center [329, 96] width 62 height 49
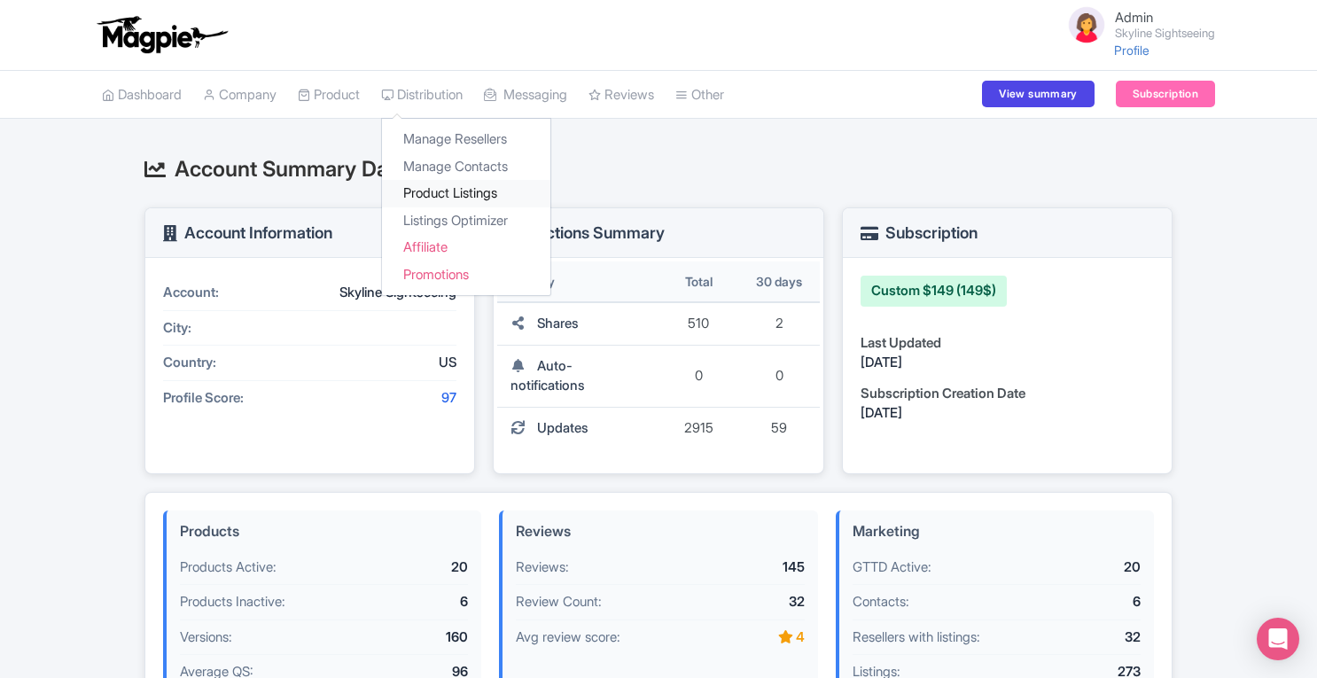
click at [464, 189] on link "Product Listings" at bounding box center [466, 193] width 168 height 27
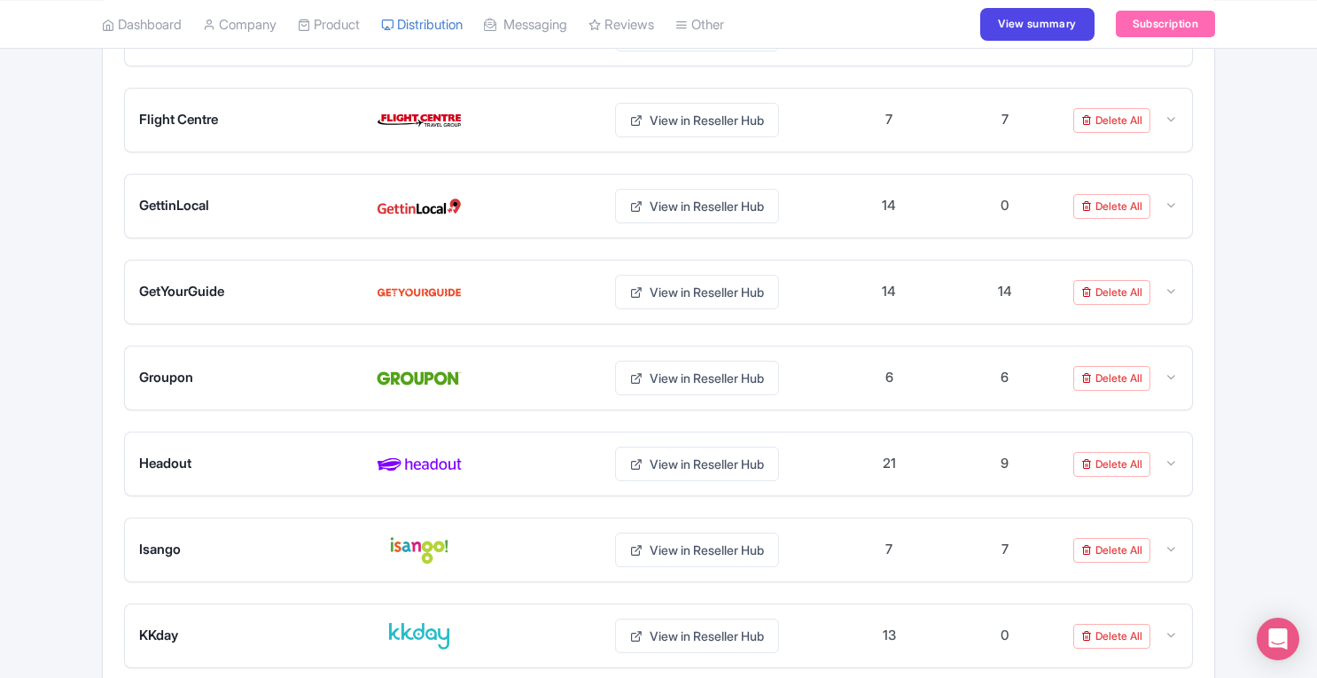
scroll to position [1259, 0]
click at [1171, 286] on icon at bounding box center [1171, 292] width 13 height 13
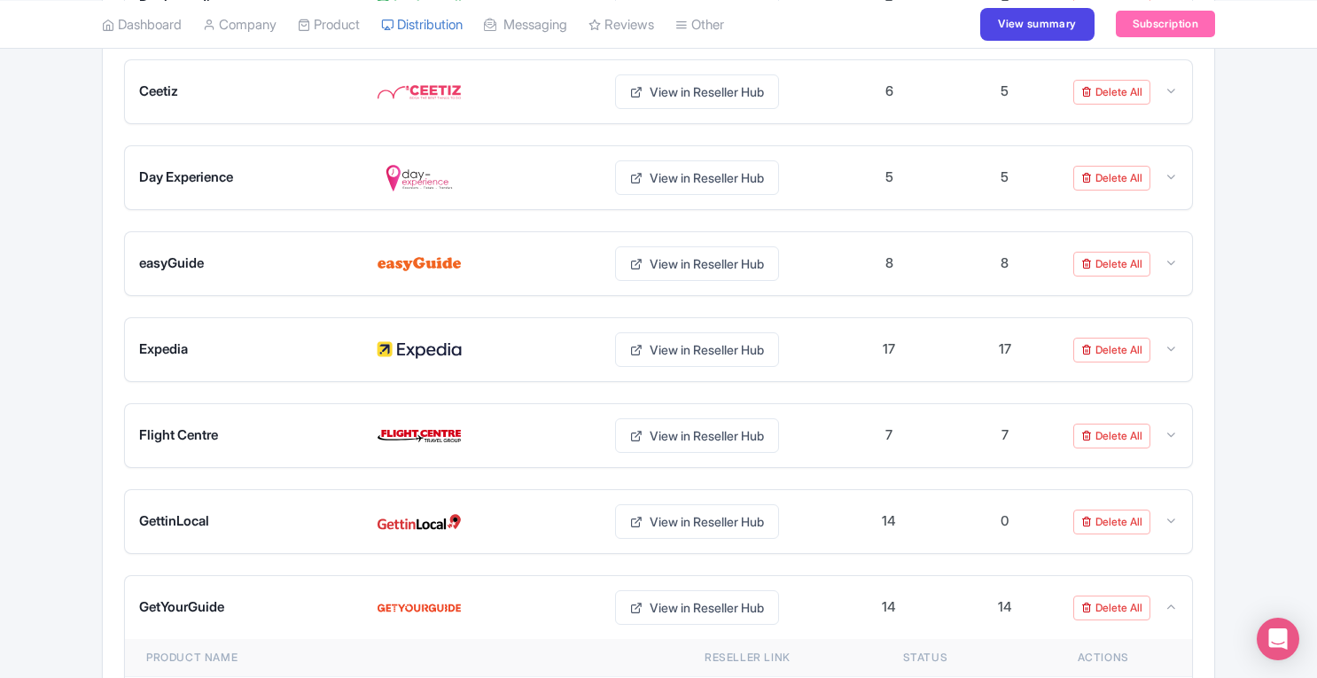
scroll to position [984, 0]
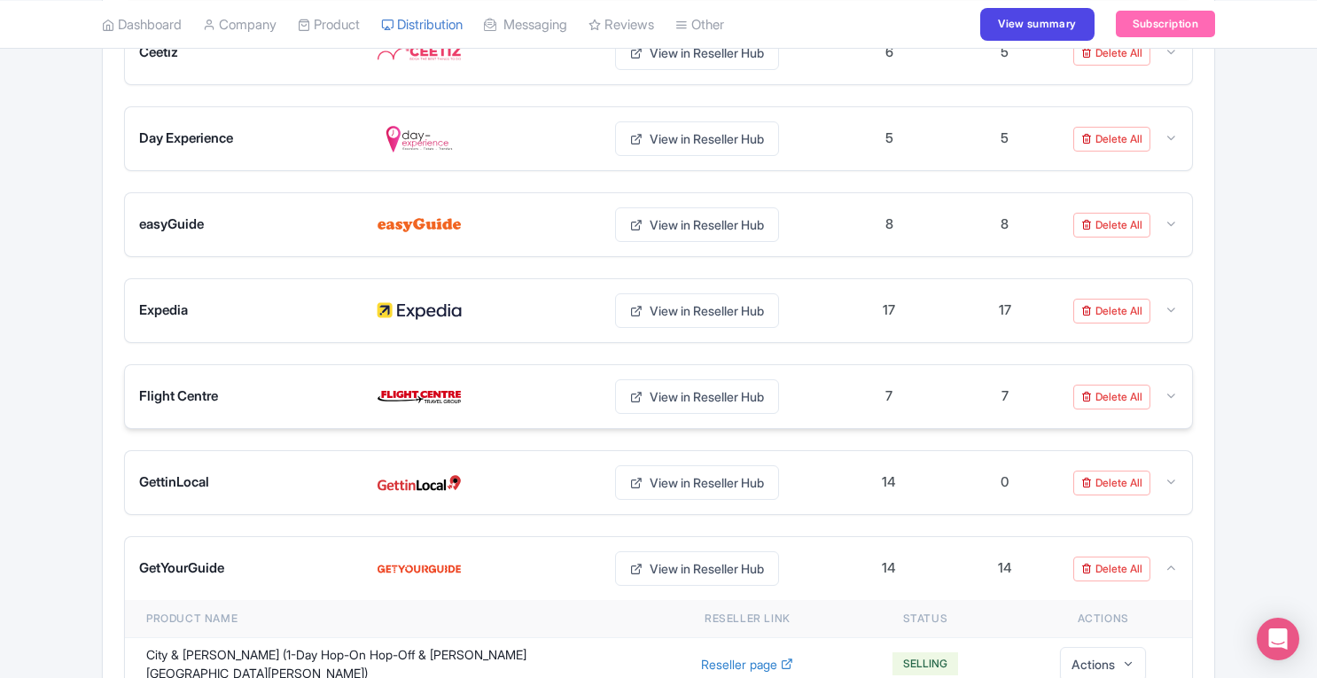
click at [1173, 389] on icon at bounding box center [1171, 395] width 13 height 13
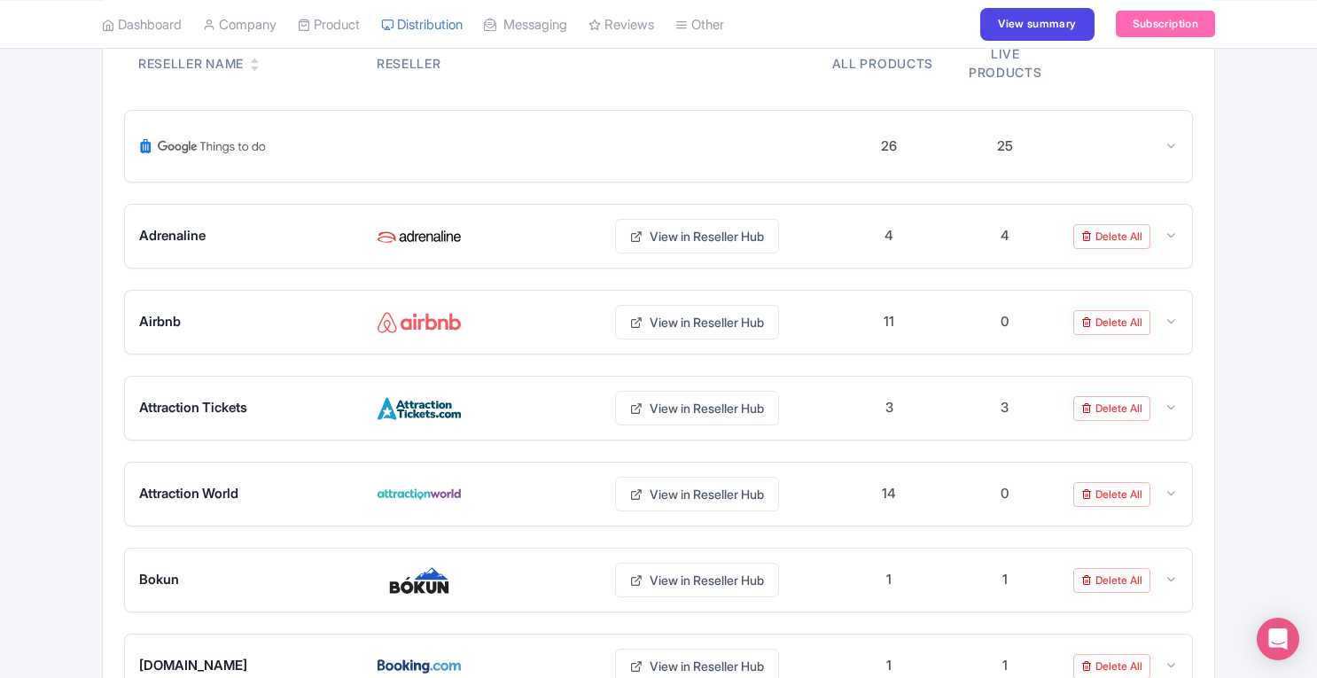
scroll to position [0, 0]
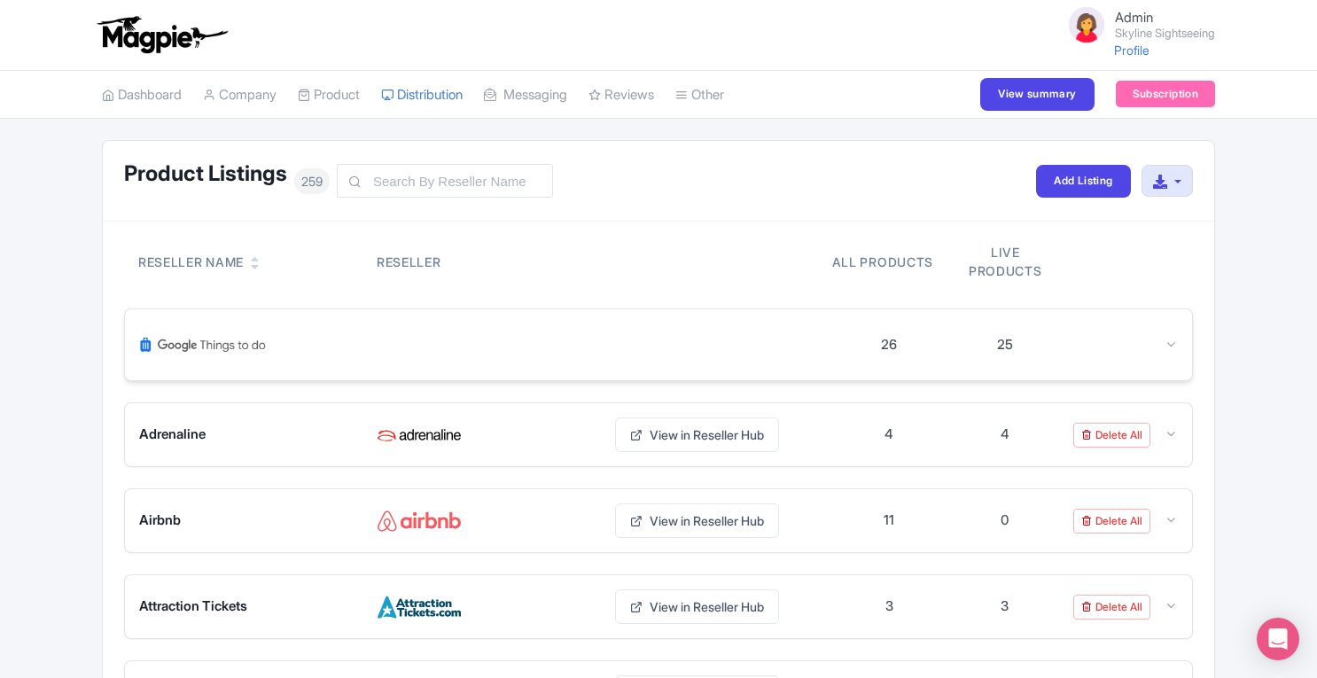
click at [1172, 344] on icon at bounding box center [1171, 344] width 13 height 13
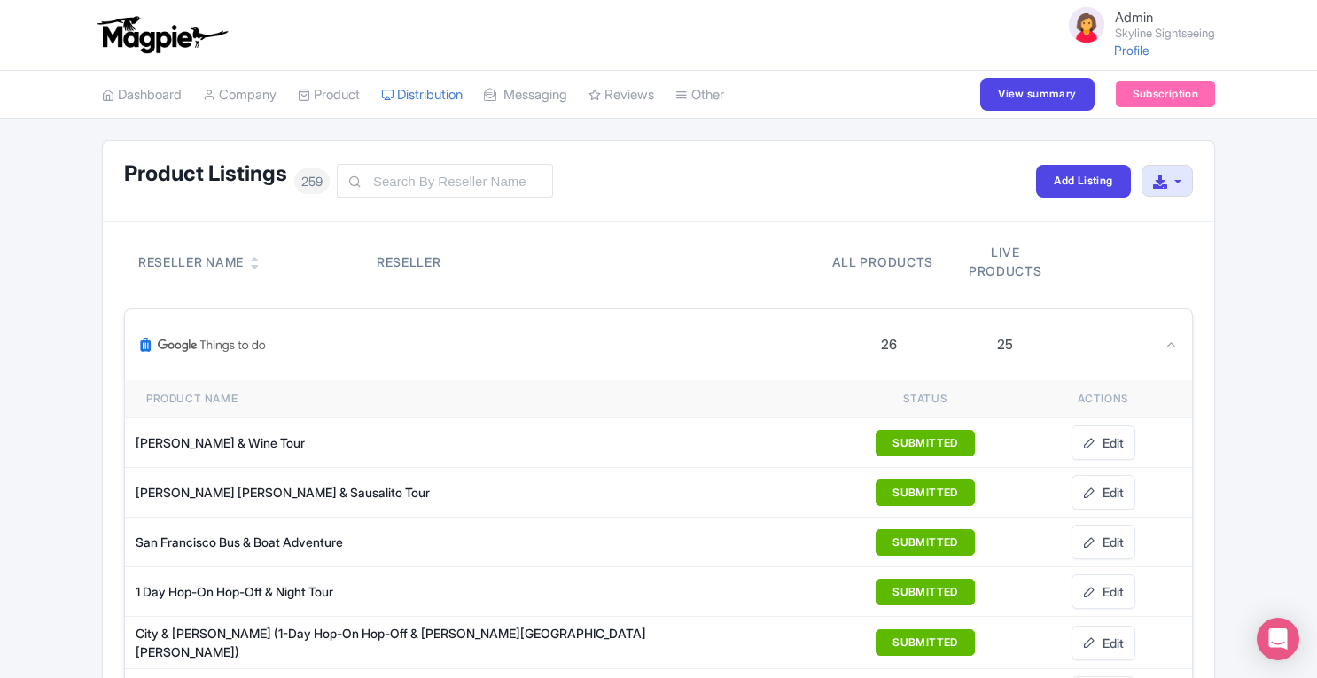
click at [1172, 344] on icon at bounding box center [1171, 344] width 13 height 13
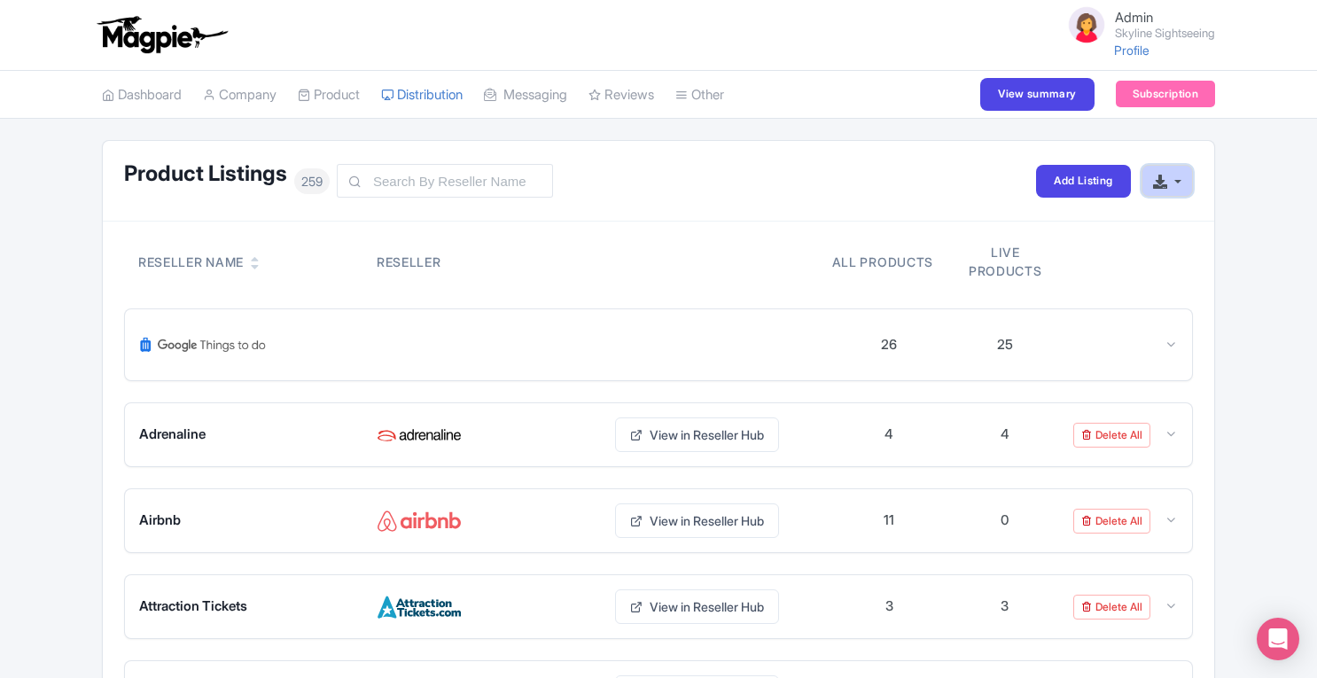
click at [1155, 192] on button "button" at bounding box center [1167, 181] width 51 height 33
click at [672, 243] on link "Tools" at bounding box center [673, 247] width 168 height 27
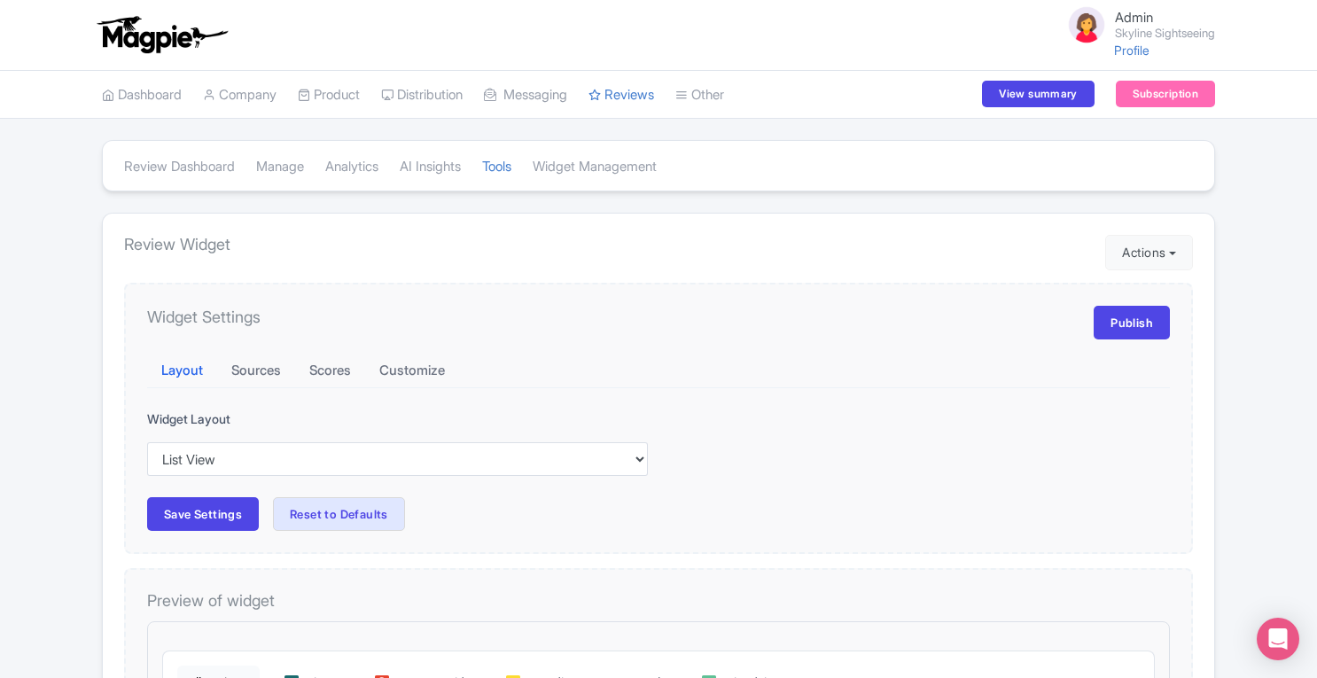
drag, startPoint x: 0, startPoint y: 0, endPoint x: 1323, endPoint y: 199, distance: 1337.5
click at [1316, 199] on html "Admin Skyline Sightseeing Profile Users Settings Sign out Dashboard Company SST…" at bounding box center [658, 339] width 1317 height 678
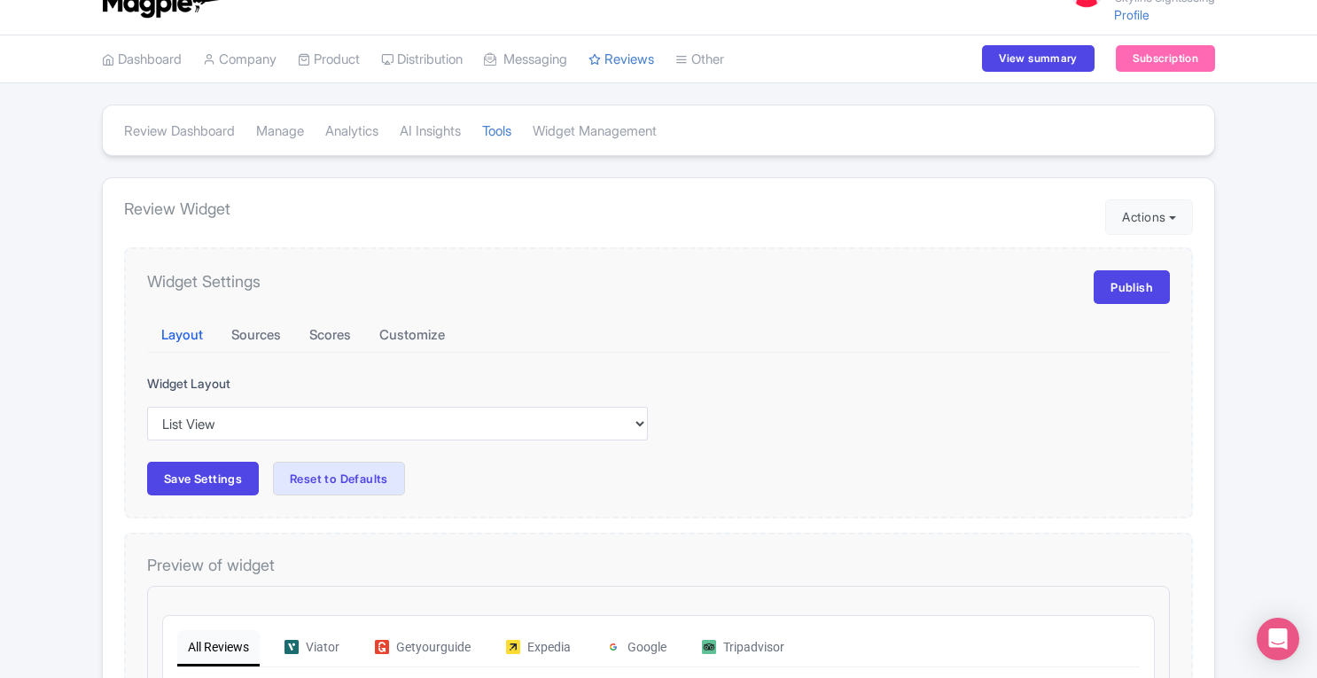
scroll to position [39, 0]
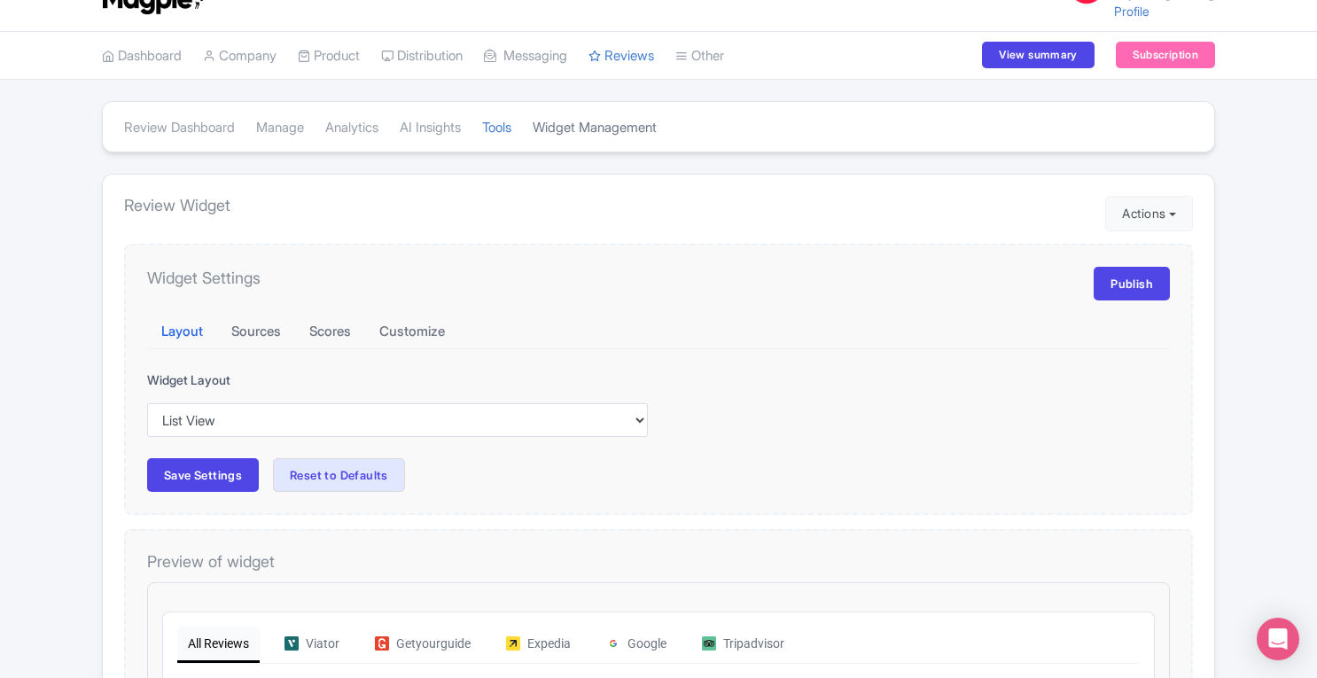
click at [599, 129] on link "Widget Management" at bounding box center [595, 128] width 124 height 49
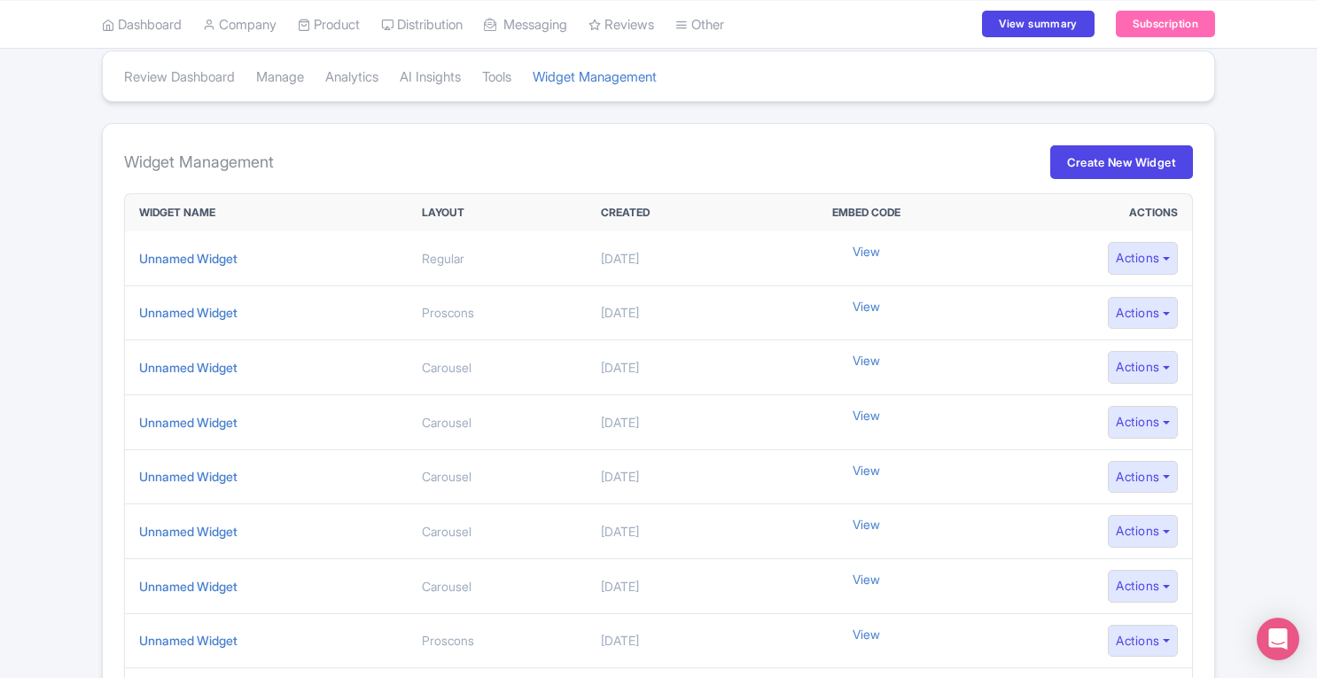
scroll to position [120, 0]
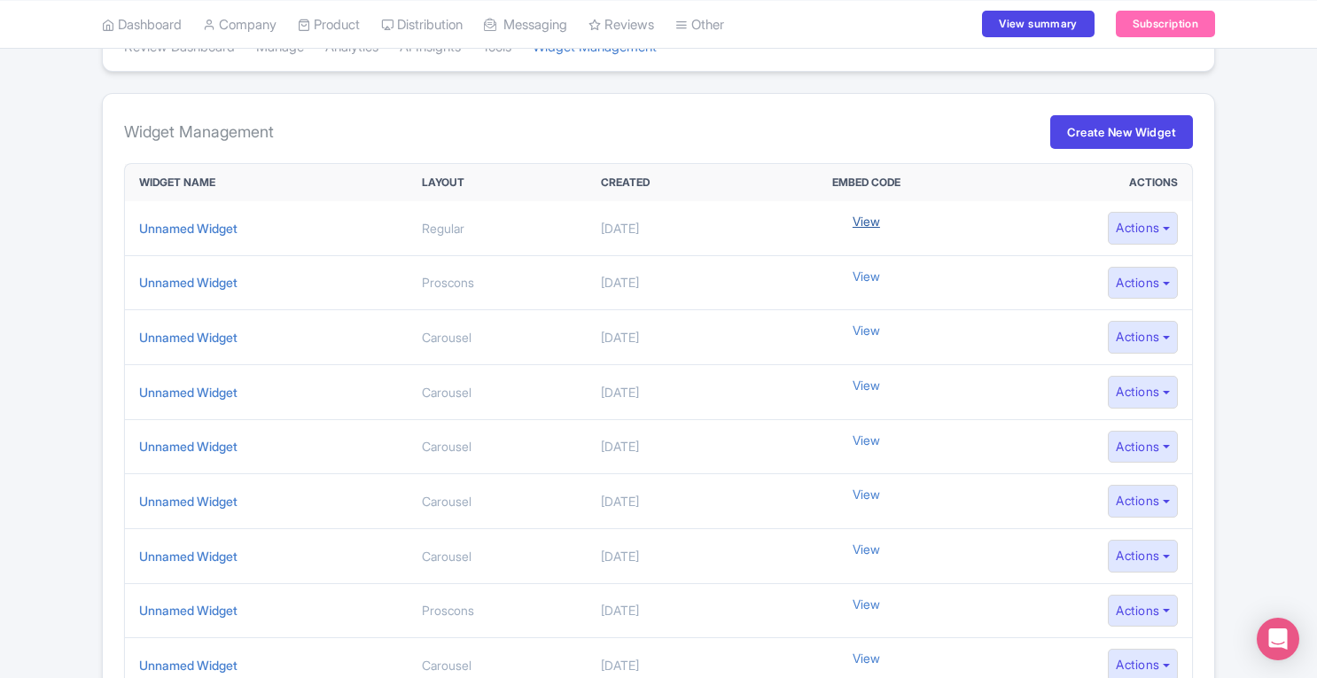
click at [877, 219] on link "View" at bounding box center [866, 221] width 27 height 19
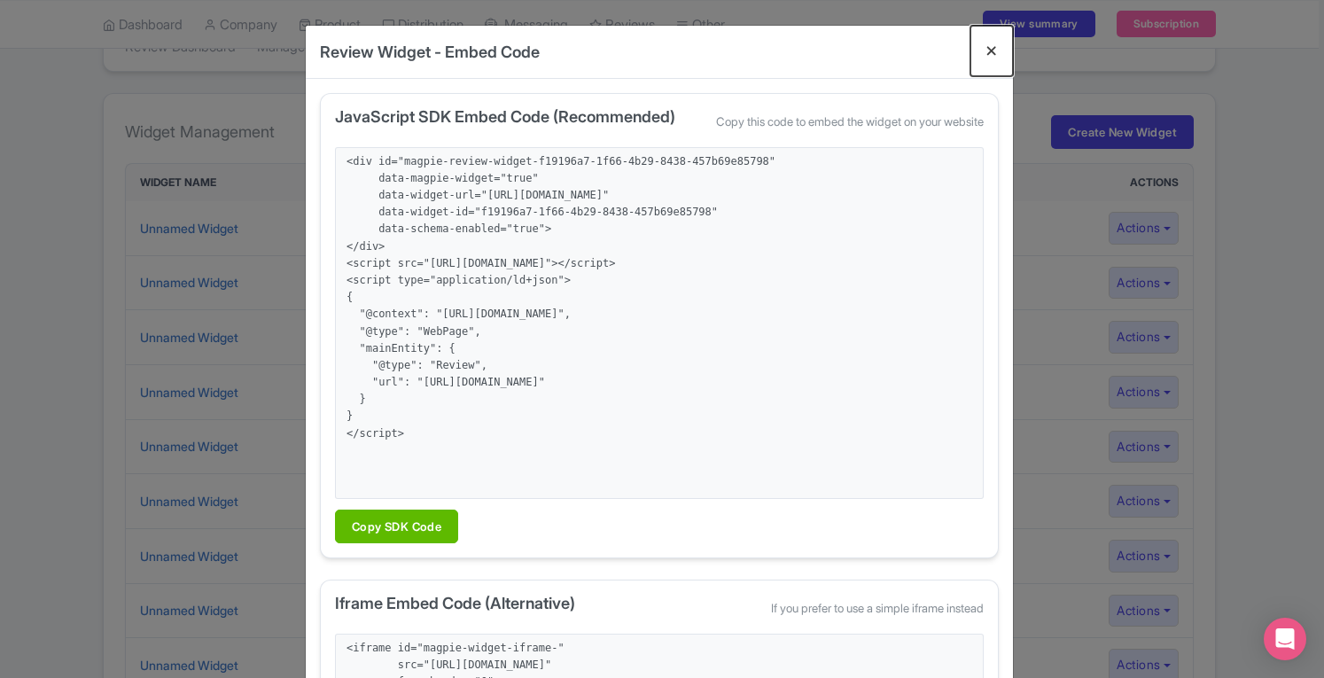
click at [991, 52] on button "Close" at bounding box center [992, 51] width 43 height 51
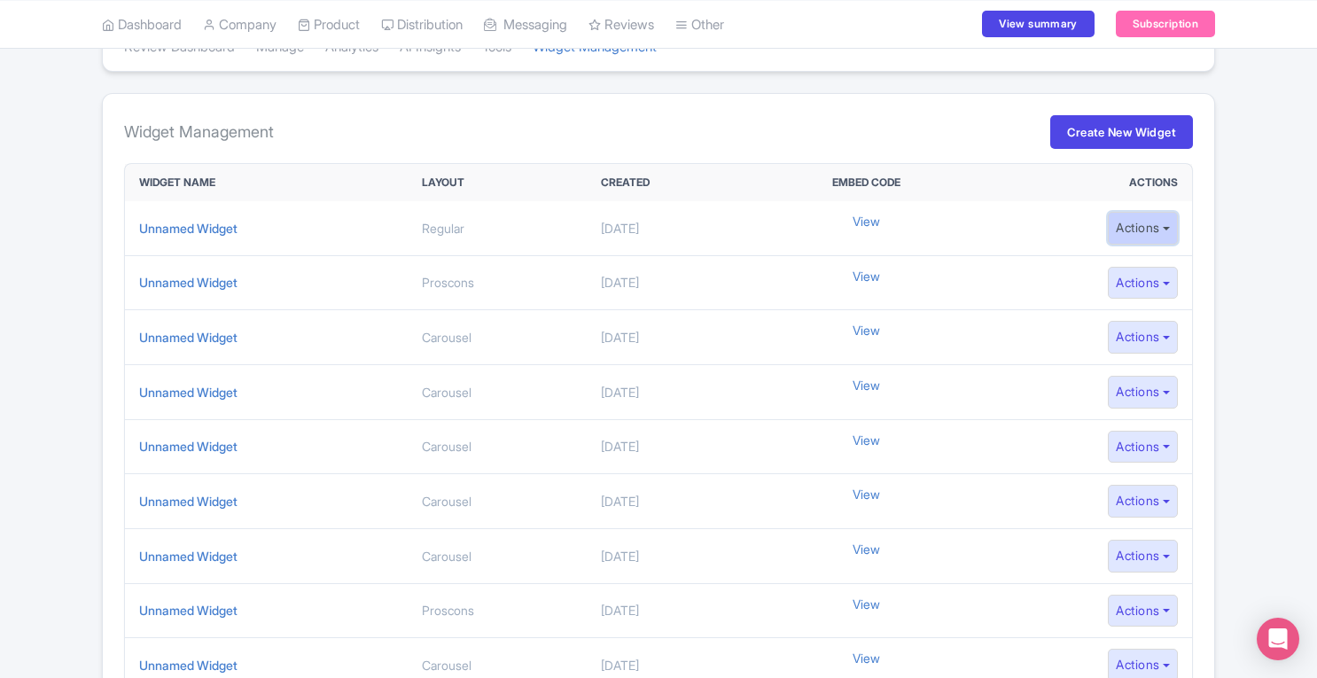
click at [1140, 228] on button "Actions" at bounding box center [1143, 228] width 70 height 33
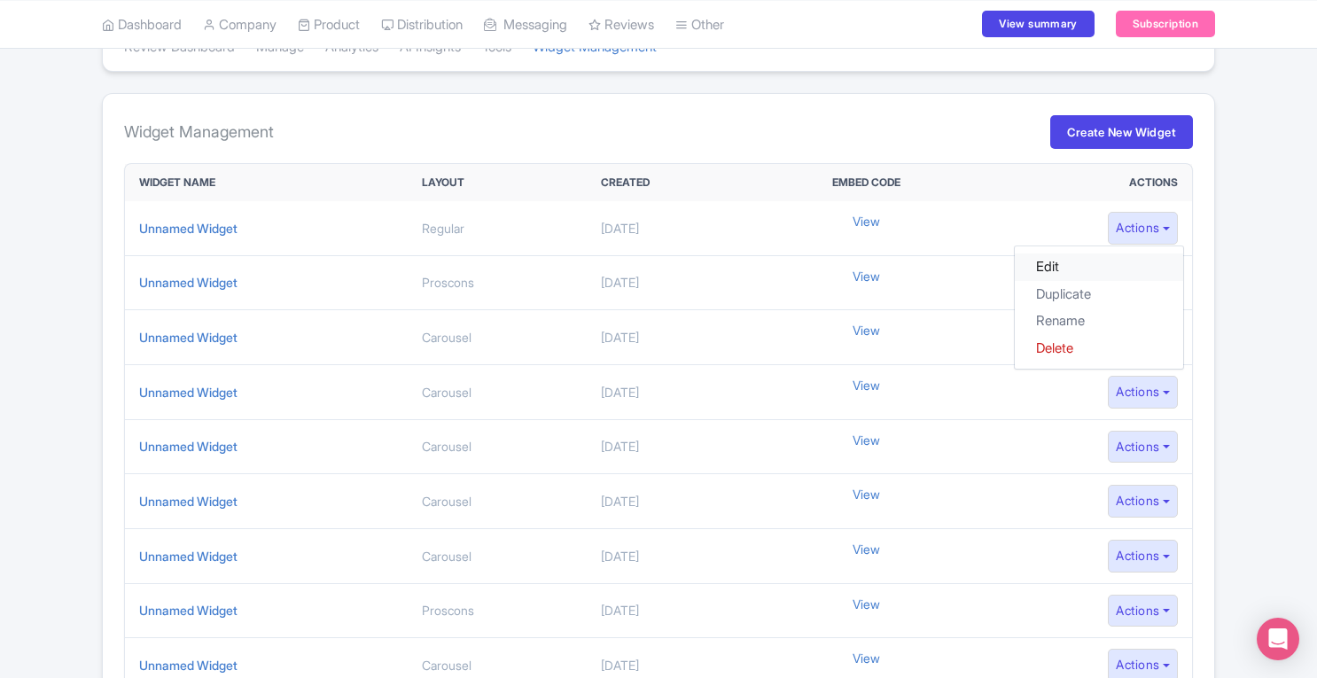
click at [1074, 259] on link "Edit" at bounding box center [1099, 267] width 168 height 27
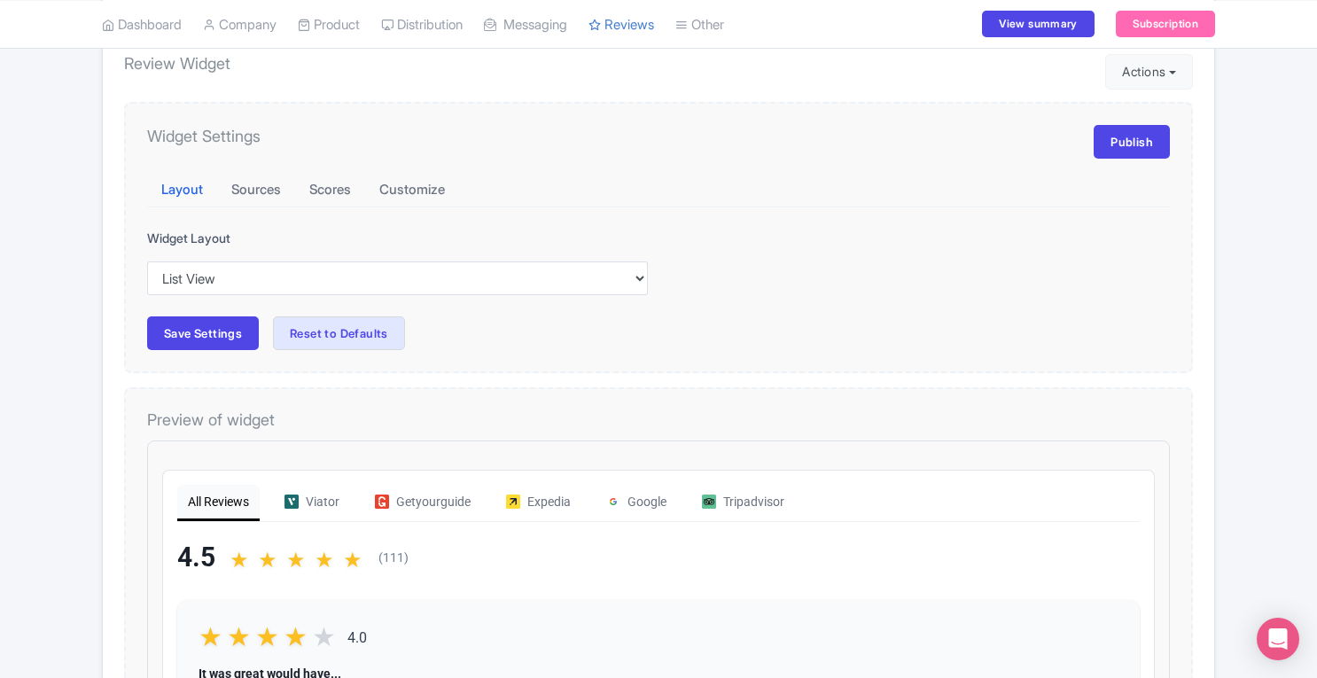
scroll to position [7, 0]
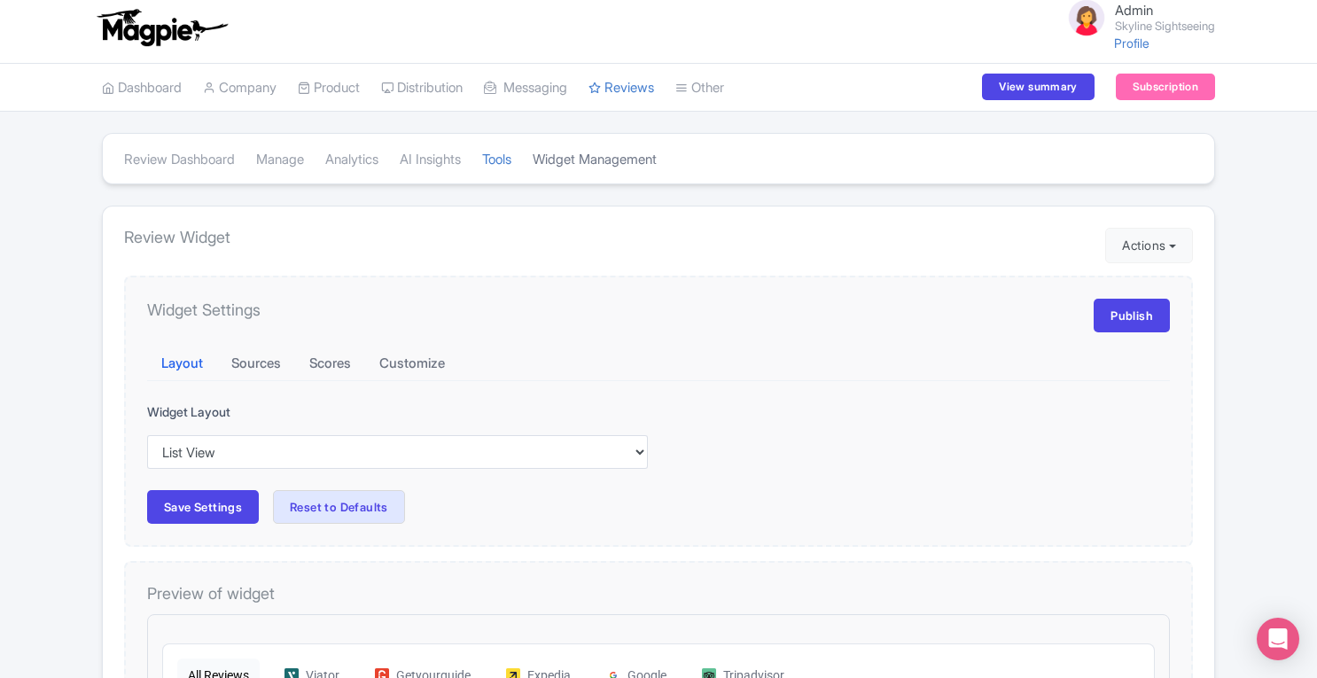
click at [636, 160] on link "Widget Management" at bounding box center [595, 160] width 124 height 49
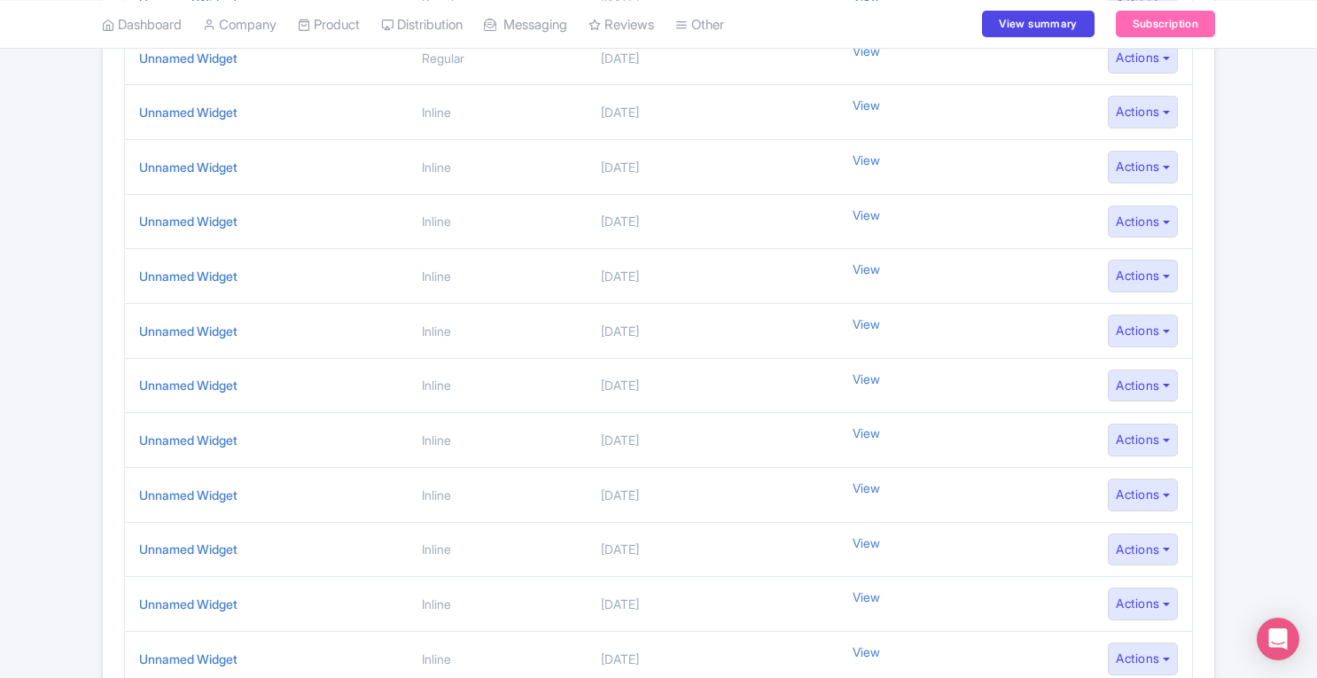
scroll to position [10785, 0]
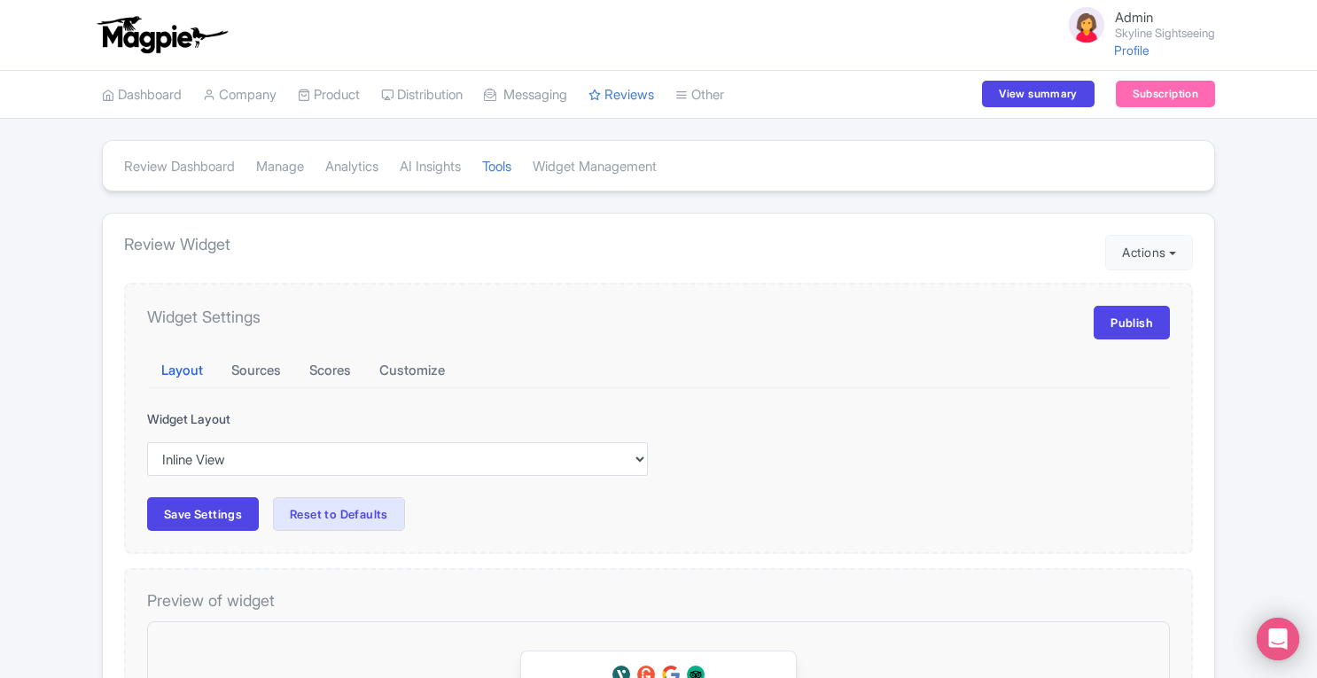
drag, startPoint x: 0, startPoint y: 0, endPoint x: 1323, endPoint y: 302, distance: 1356.7
click at [1316, 302] on html "Admin Skyline Sightseeing Profile Users Settings Sign out Dashboard Company SST…" at bounding box center [658, 339] width 1317 height 678
click at [621, 171] on link "Widget Management" at bounding box center [595, 167] width 124 height 49
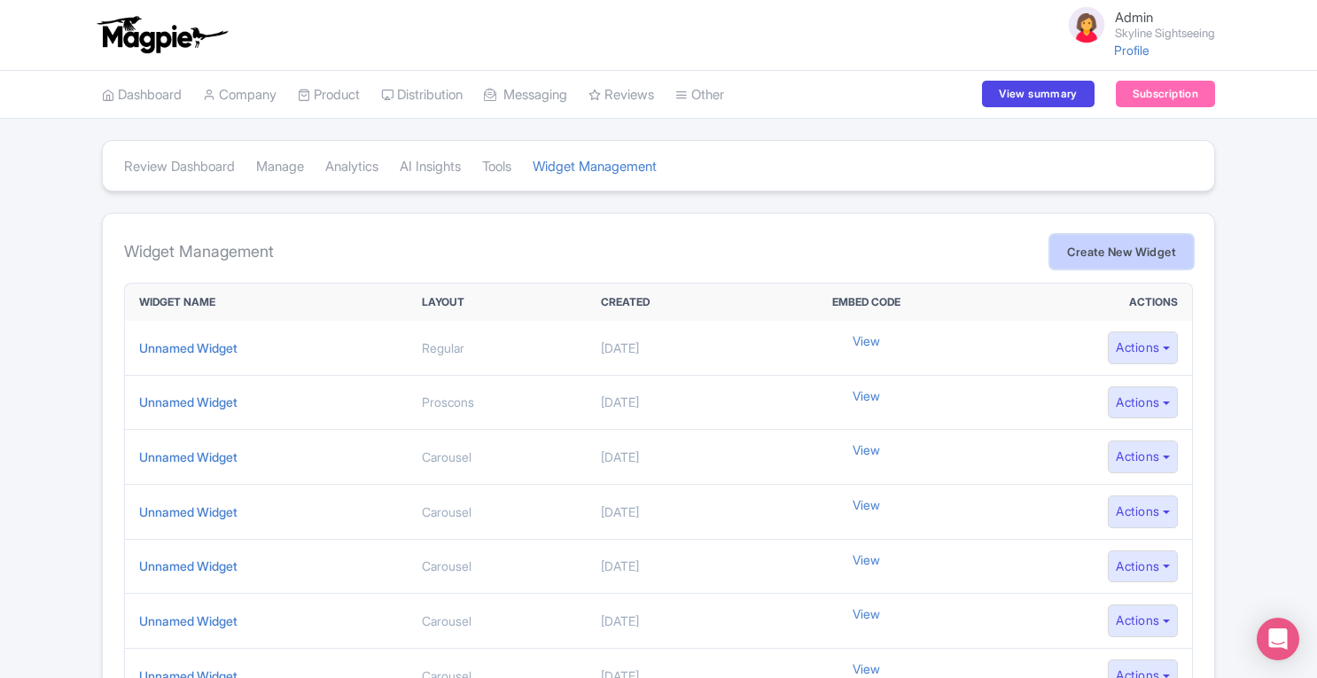
click at [1110, 254] on link "Create New Widget" at bounding box center [1121, 252] width 143 height 34
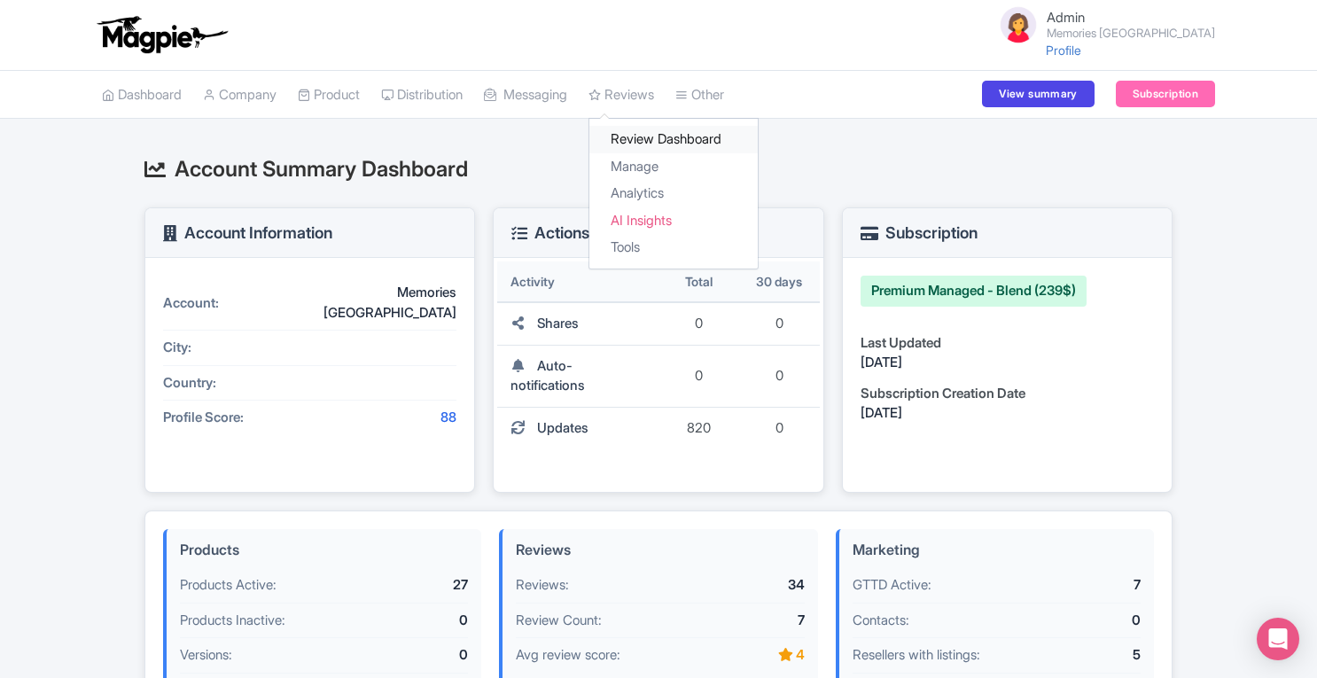
click at [662, 137] on link "Review Dashboard" at bounding box center [673, 139] width 168 height 27
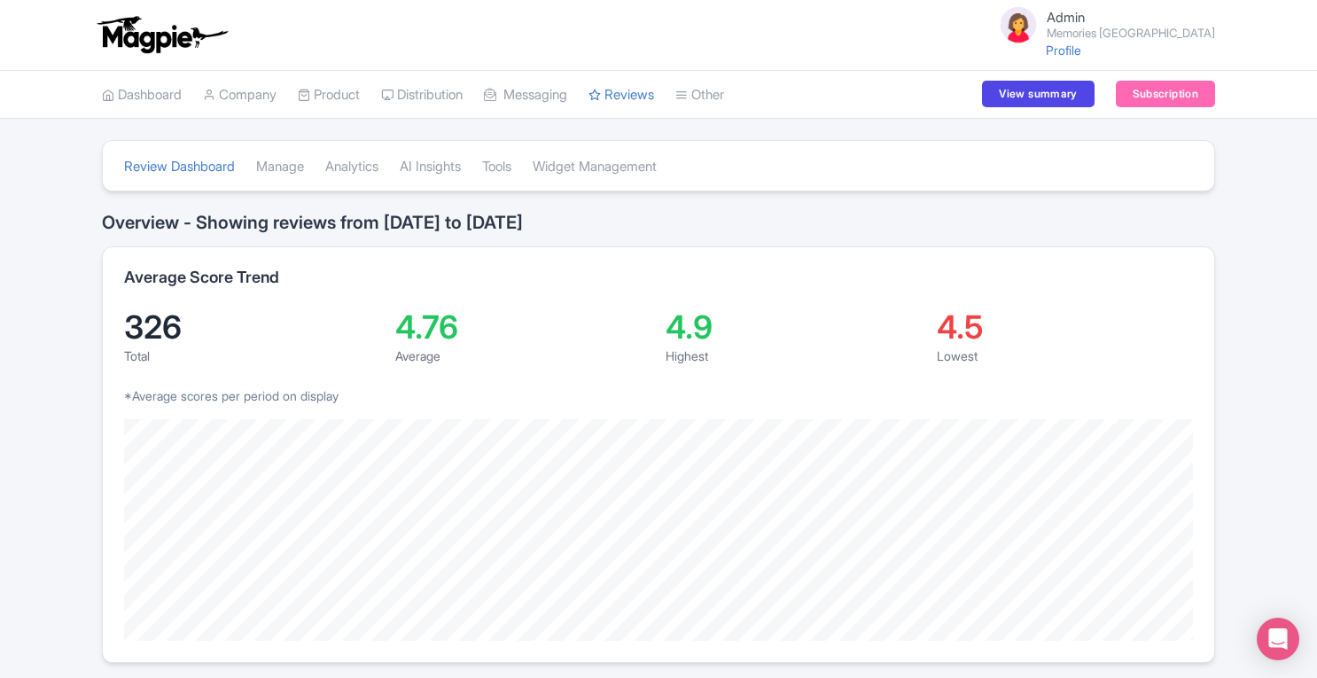
click at [657, 162] on link "Widget Management" at bounding box center [595, 167] width 124 height 49
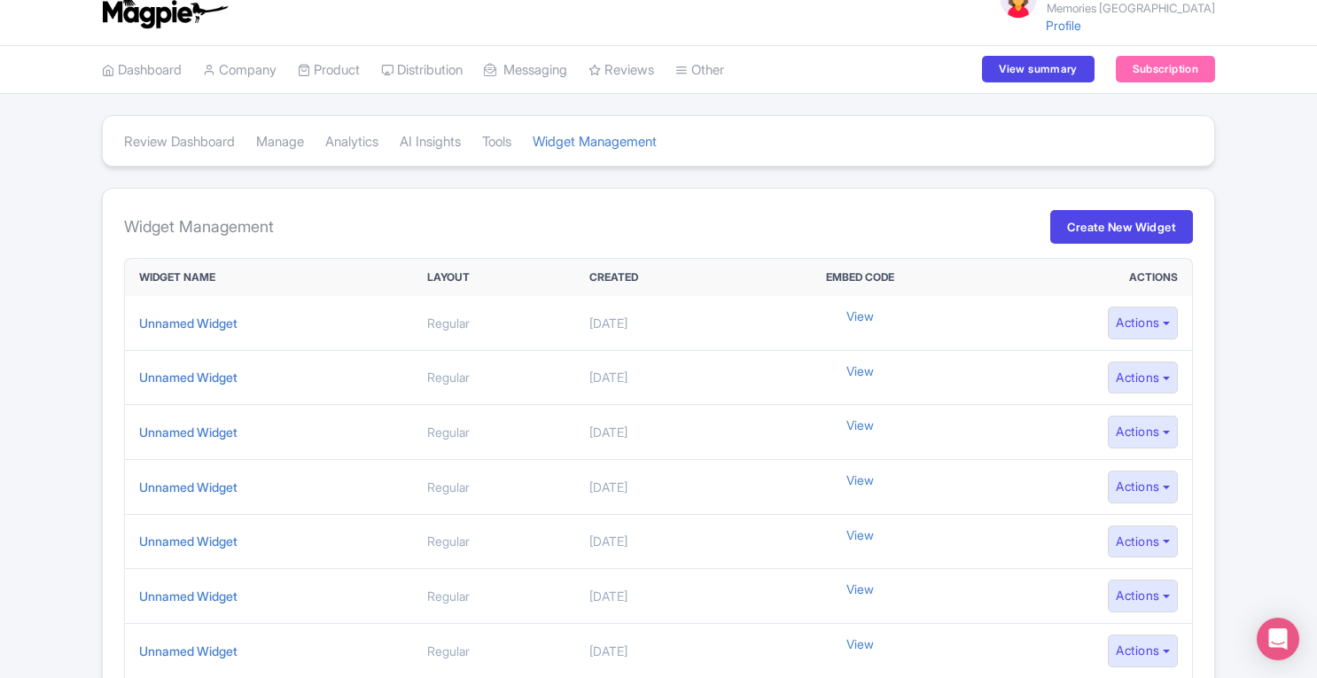
scroll to position [35, 0]
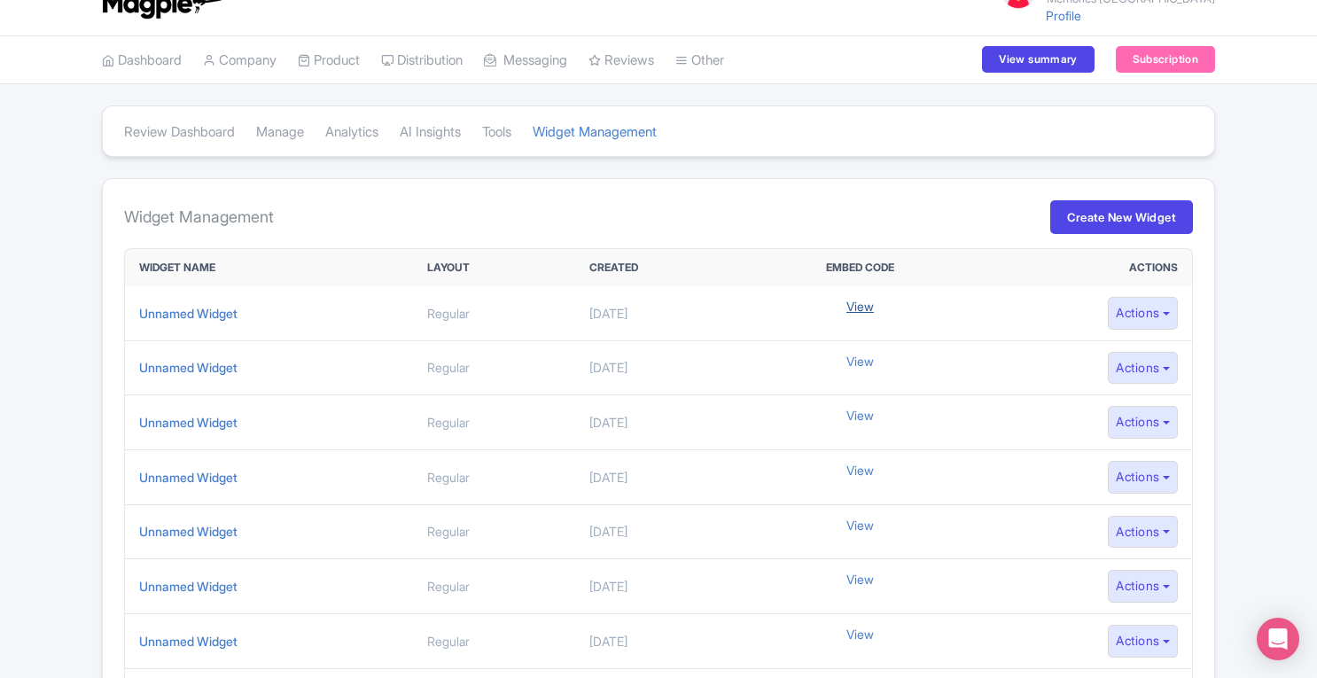
click at [874, 304] on link "View" at bounding box center [860, 306] width 27 height 19
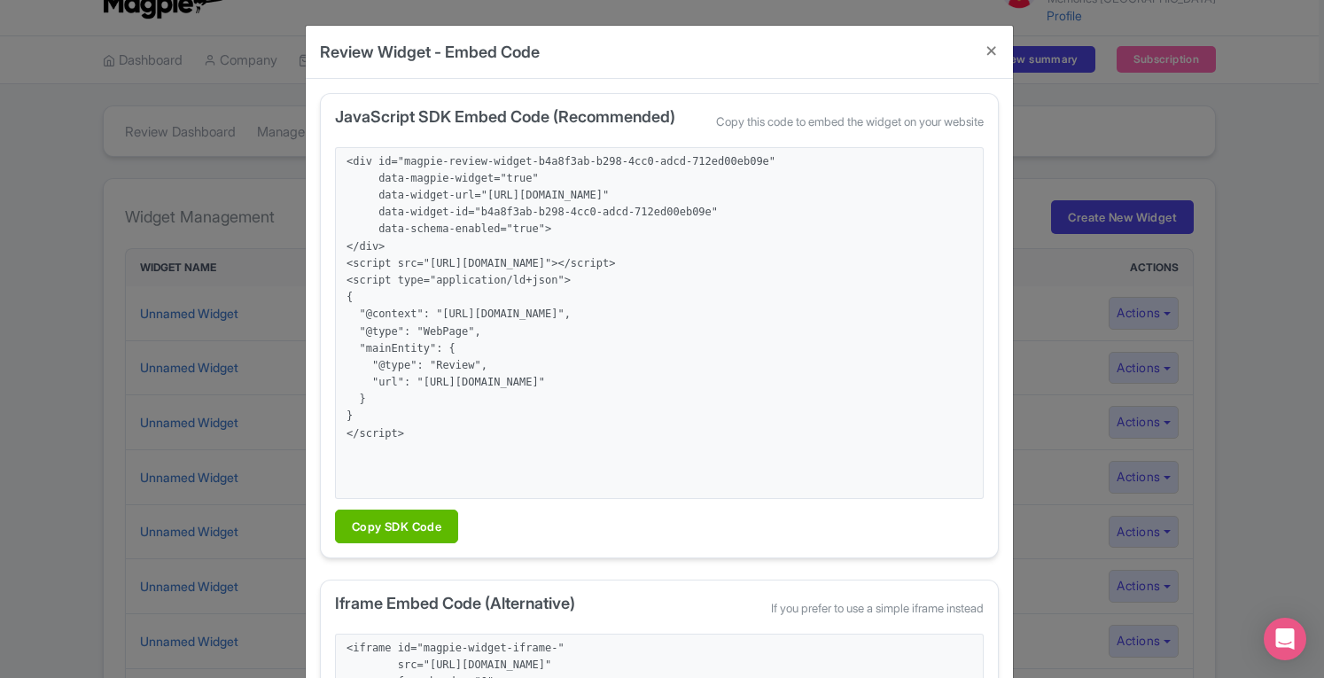
click at [1295, 283] on div "Review Widget - Embed Code JavaScript SDK Embed Code (Recommended) Copy this co…" at bounding box center [662, 339] width 1324 height 678
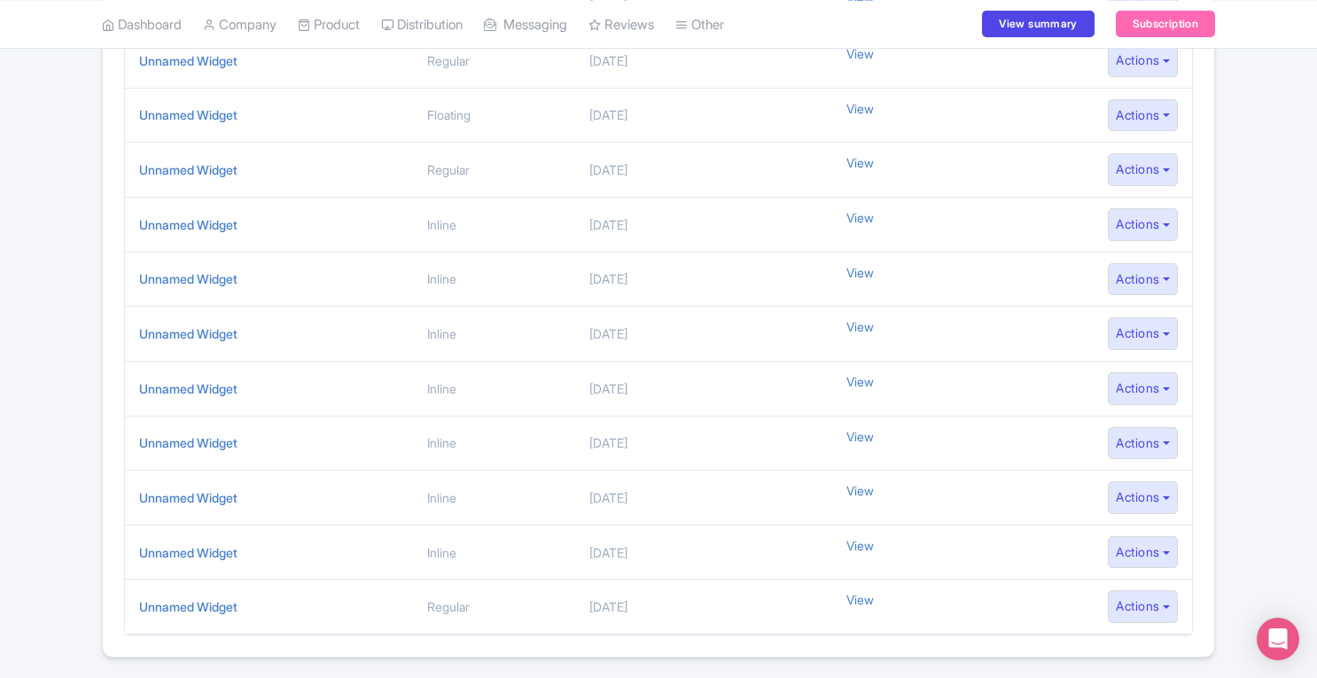
scroll to position [4230, 0]
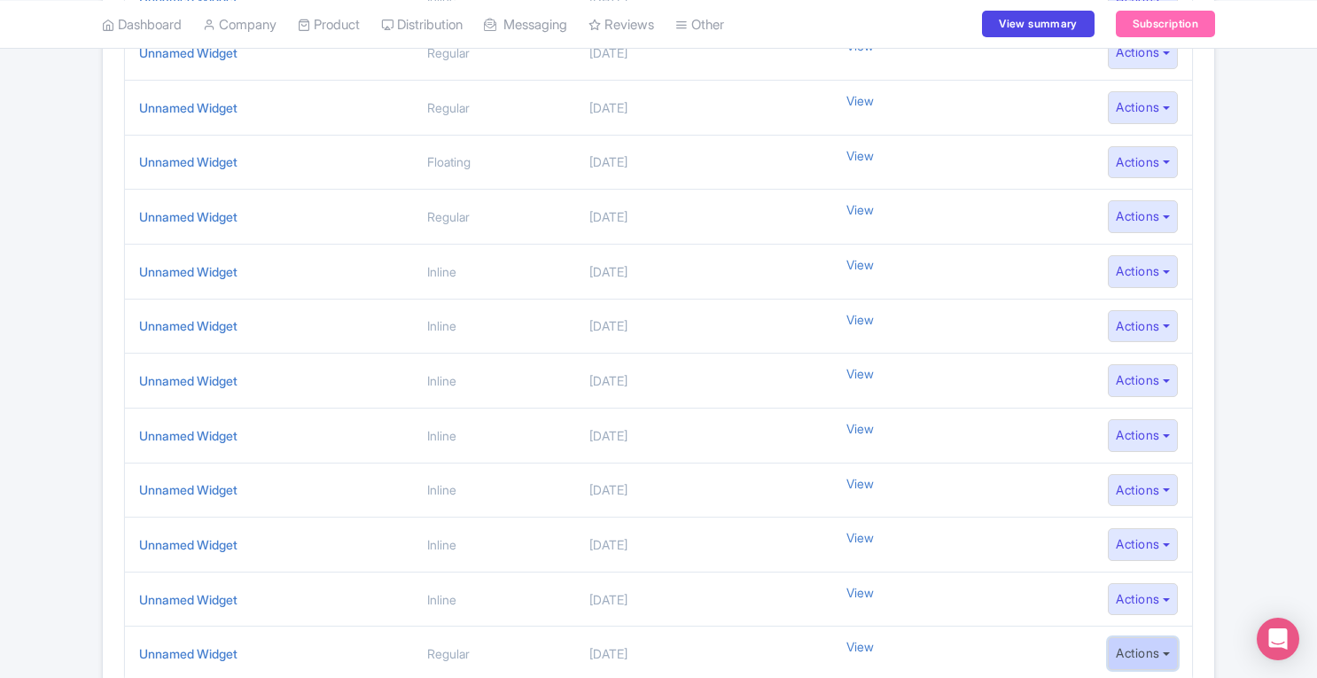
click at [1135, 637] on button "Actions" at bounding box center [1143, 653] width 70 height 33
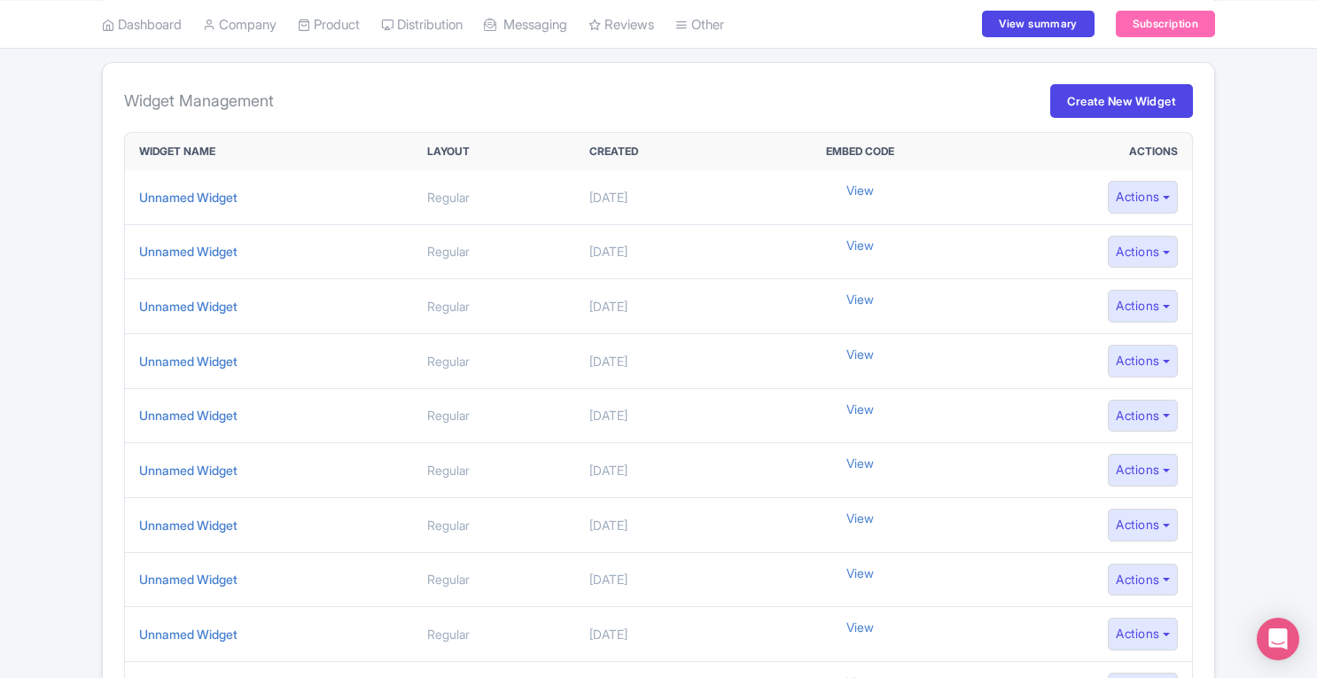
scroll to position [163, 0]
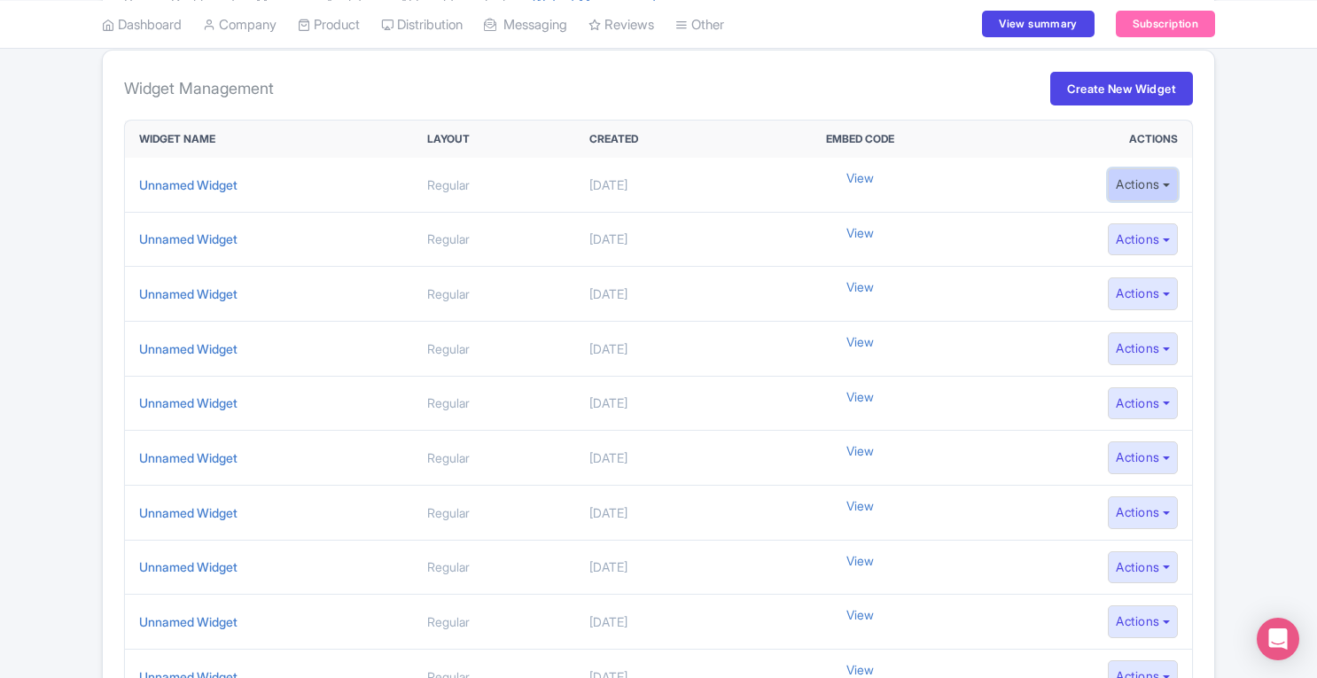
click at [1131, 183] on button "Actions" at bounding box center [1143, 184] width 70 height 33
